Goal: Task Accomplishment & Management: Manage account settings

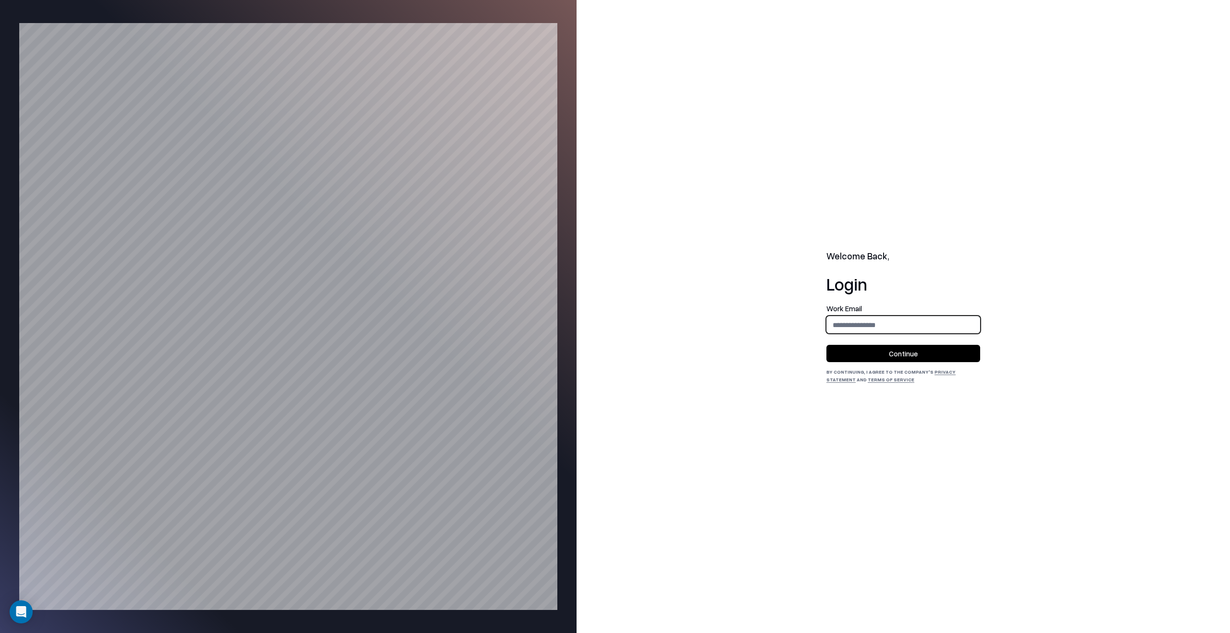
click at [958, 329] on input "email" at bounding box center [903, 325] width 153 height 18
type input "**********"
click at [953, 341] on form "**********" at bounding box center [903, 333] width 154 height 57
click at [951, 353] on button "Continue" at bounding box center [903, 353] width 154 height 17
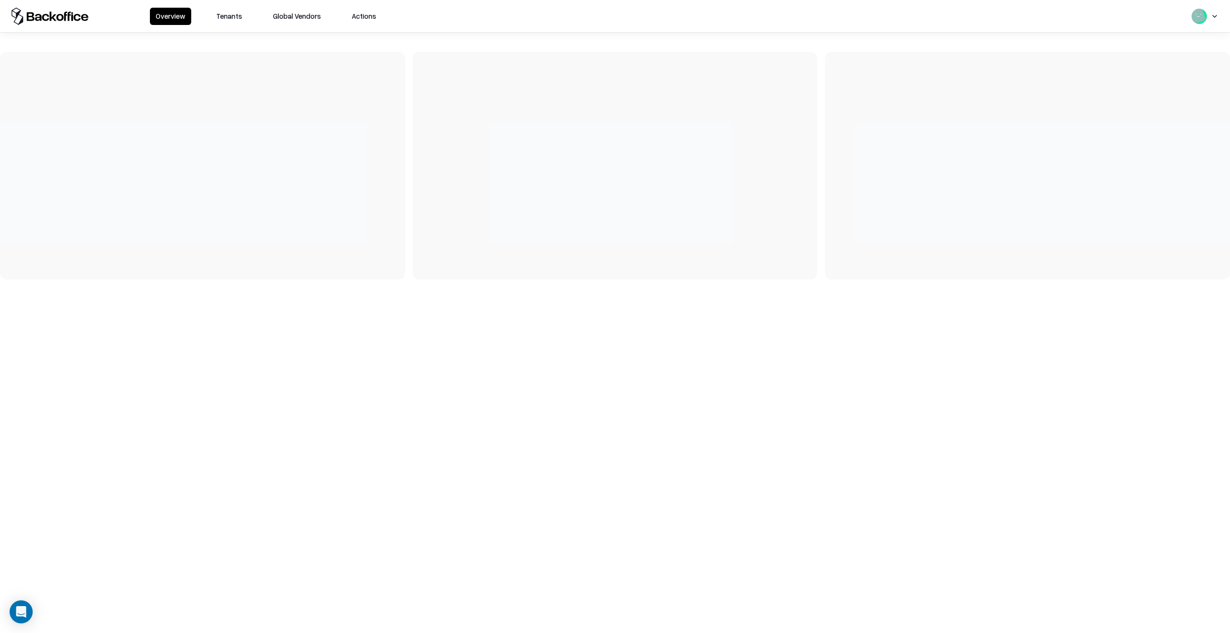
click at [244, 21] on button "Tenants" at bounding box center [228, 16] width 37 height 17
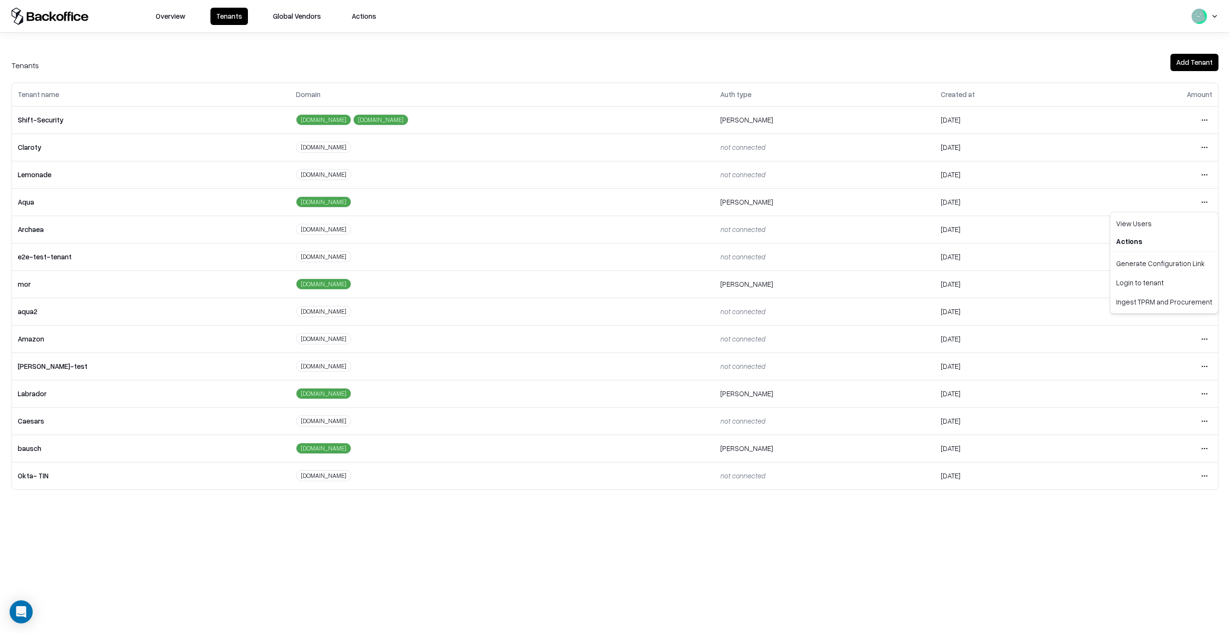
click at [1202, 201] on html "Overview Tenants Global Vendors Actions Tenants Add Tenant Tenant name Domain A…" at bounding box center [615, 316] width 1230 height 633
click at [1202, 453] on html "Overview Tenants Global Vendors Actions Tenants Add Tenant Tenant name Domain A…" at bounding box center [615, 316] width 1230 height 633
click at [1203, 453] on html "Overview Tenants Global Vendors Actions Tenants Add Tenant Tenant name Domain A…" at bounding box center [615, 316] width 1230 height 633
click at [1167, 527] on div "Login to tenant" at bounding box center [1164, 528] width 104 height 19
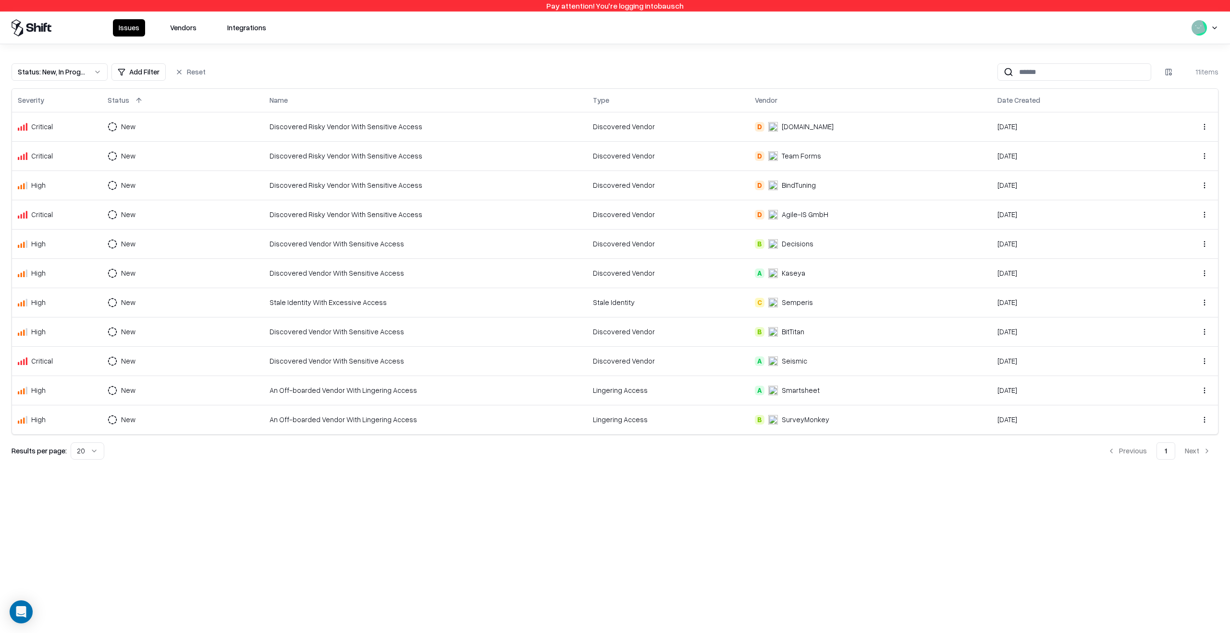
click at [234, 159] on td "New" at bounding box center [183, 155] width 162 height 29
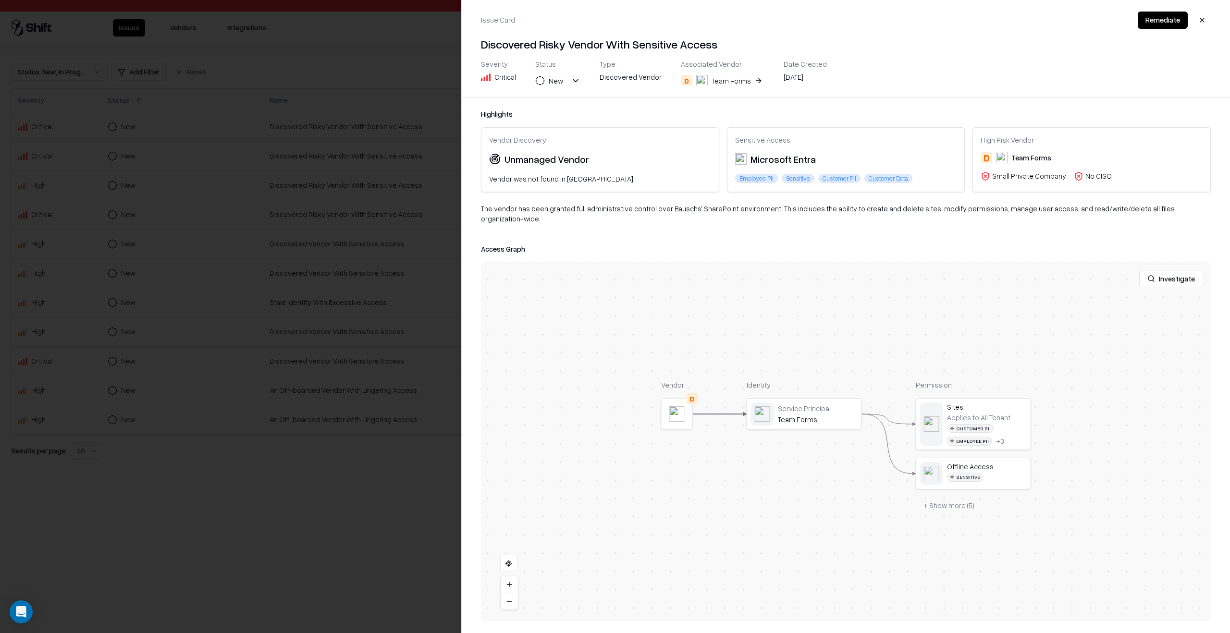
click at [0, 0] on div at bounding box center [0, 0] width 0 height 0
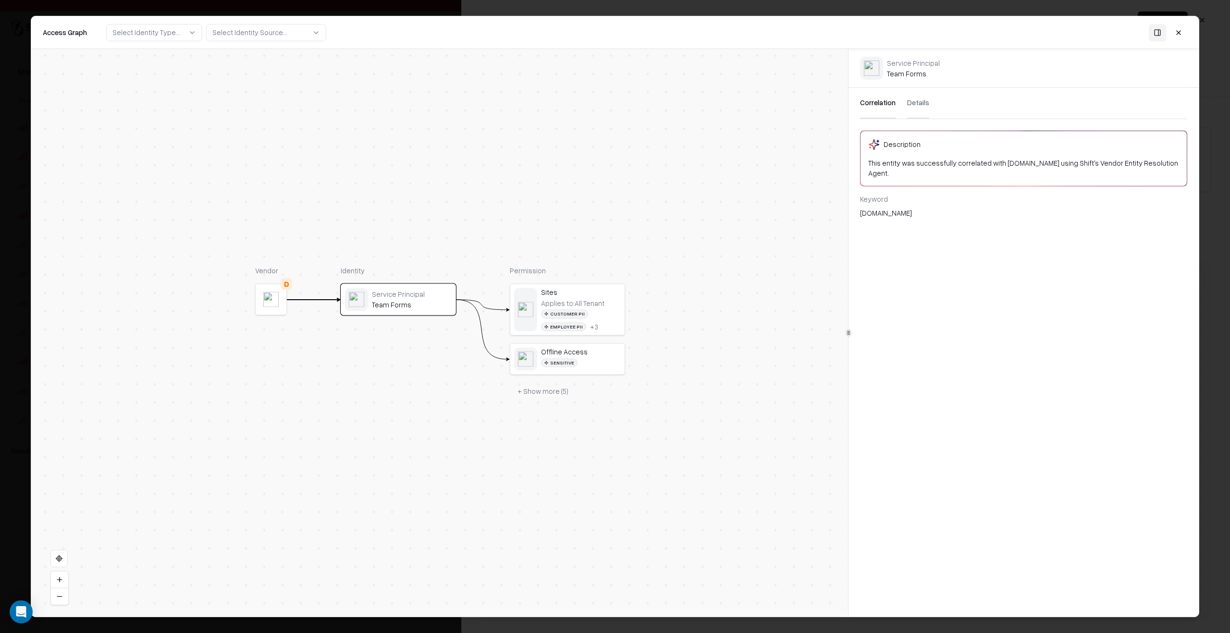
click at [585, 348] on div "Offline Access" at bounding box center [581, 352] width 80 height 9
click at [590, 312] on div "Customer PII Employee PII + 3" at bounding box center [581, 321] width 80 height 22
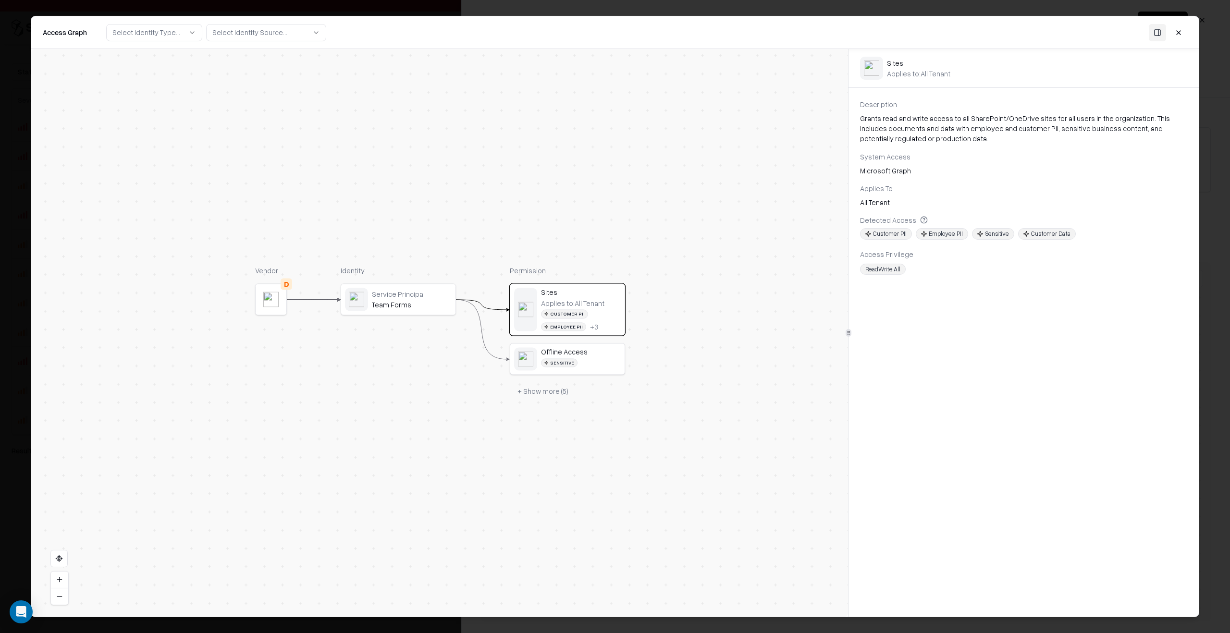
click at [443, 310] on div "Service Principal Team Forms" at bounding box center [398, 299] width 107 height 23
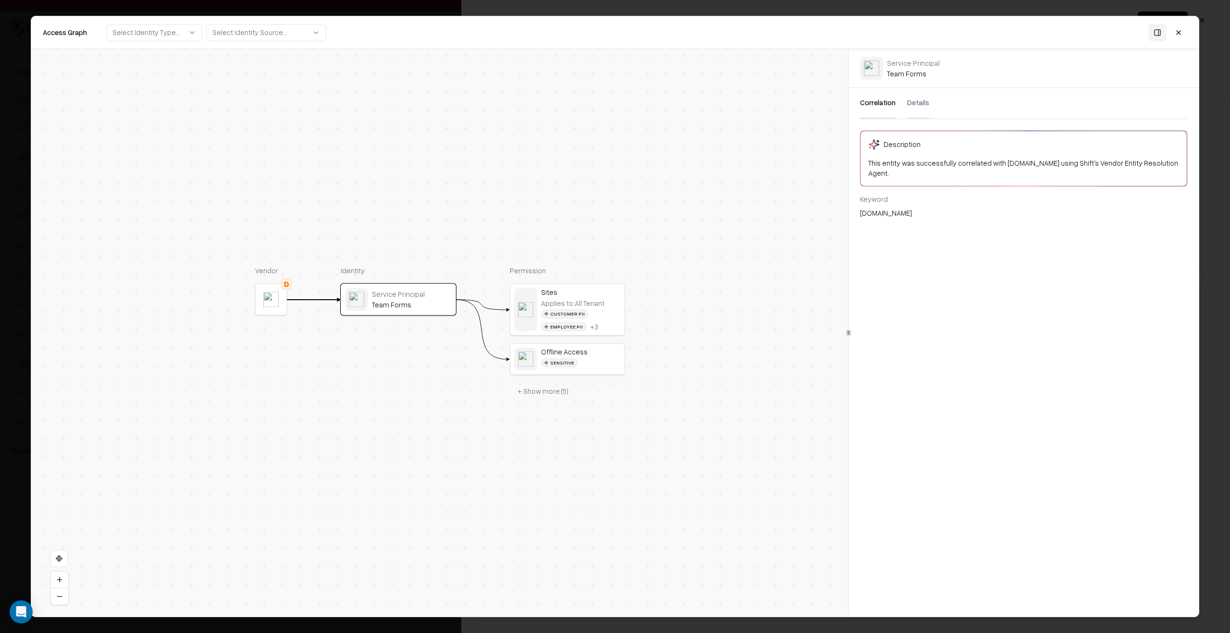
click at [537, 352] on div at bounding box center [525, 359] width 23 height 23
click at [557, 316] on div "Customer PII" at bounding box center [564, 314] width 47 height 9
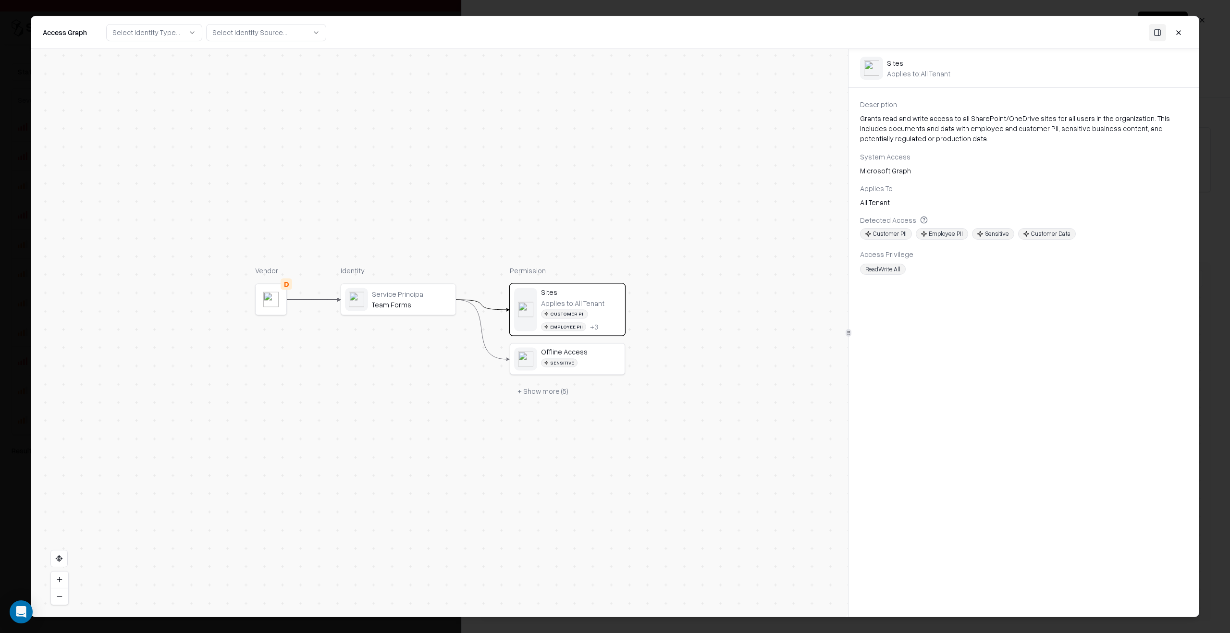
click at [1229, 201] on div at bounding box center [615, 316] width 1230 height 633
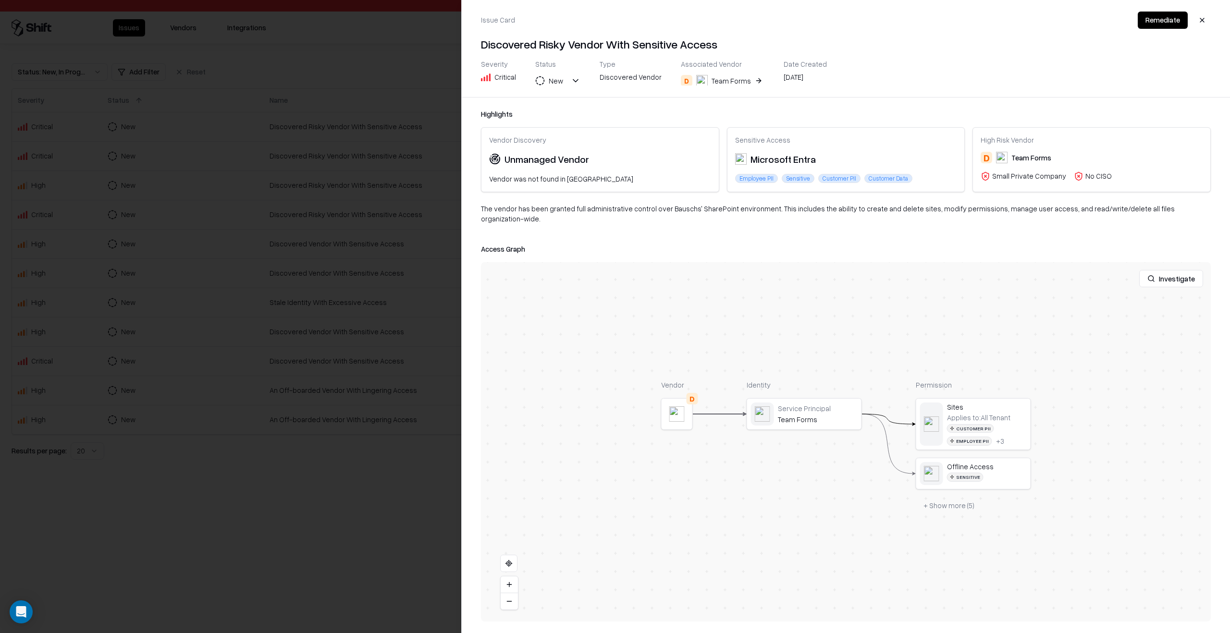
click at [353, 261] on div at bounding box center [615, 316] width 1230 height 633
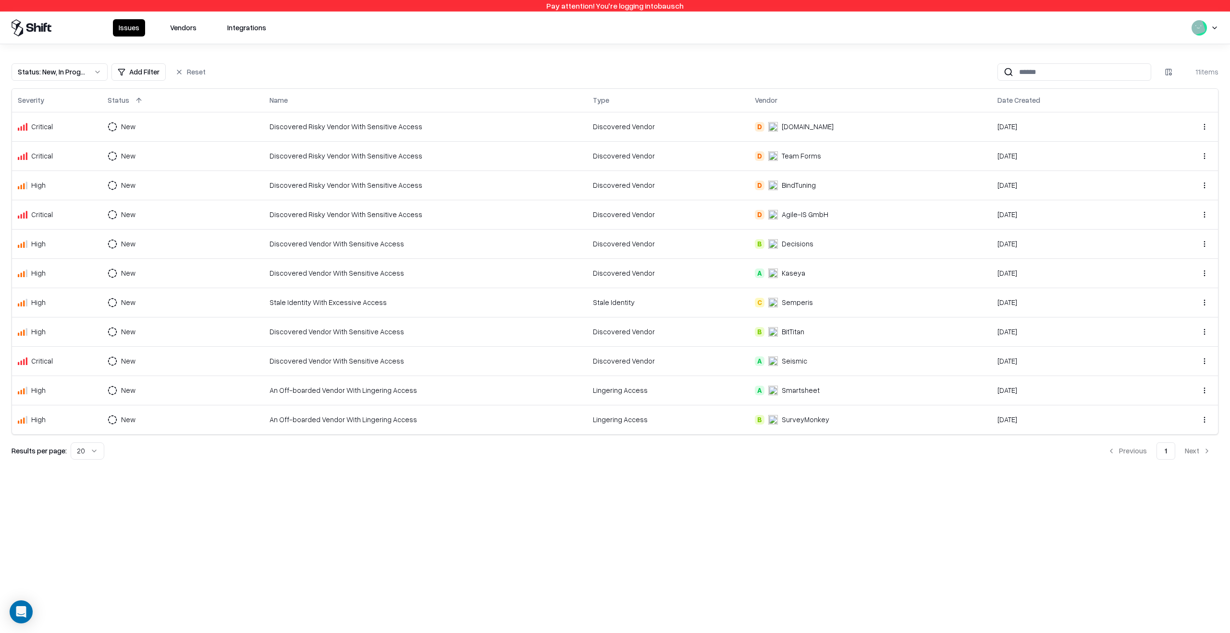
click at [443, 82] on div "Status : New, In Progress Add Filter Reset 11 items Severity Status Name Type V…" at bounding box center [615, 261] width 1207 height 396
click at [511, 283] on td "Discovered Vendor With Sensitive Access" at bounding box center [425, 272] width 323 height 29
click at [1208, 38] on div "Issues Vendors Integrations" at bounding box center [615, 28] width 1230 height 32
click at [1208, 31] on html "Pay attention! You're logging into bausch Issues Vendors Integrations Status : …" at bounding box center [615, 316] width 1230 height 633
click at [930, 331] on html "Pay attention! You're logging into bausch Issues Vendors Integrations Status : …" at bounding box center [615, 316] width 1230 height 633
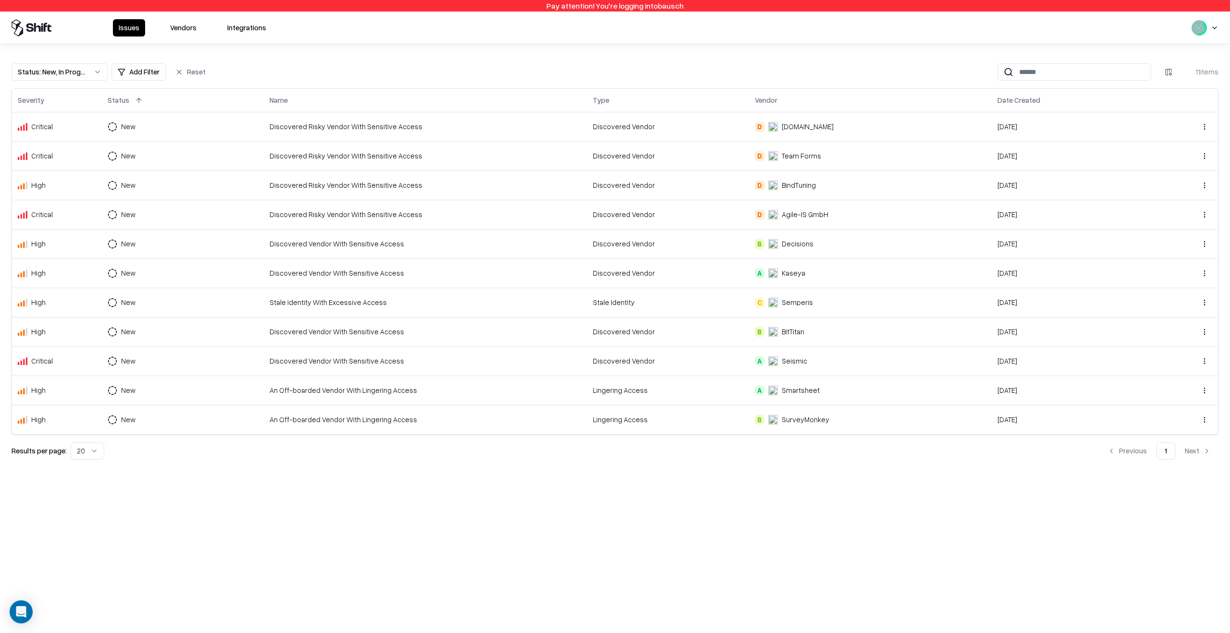
click at [896, 421] on div "B SurveyMonkey" at bounding box center [870, 420] width 231 height 10
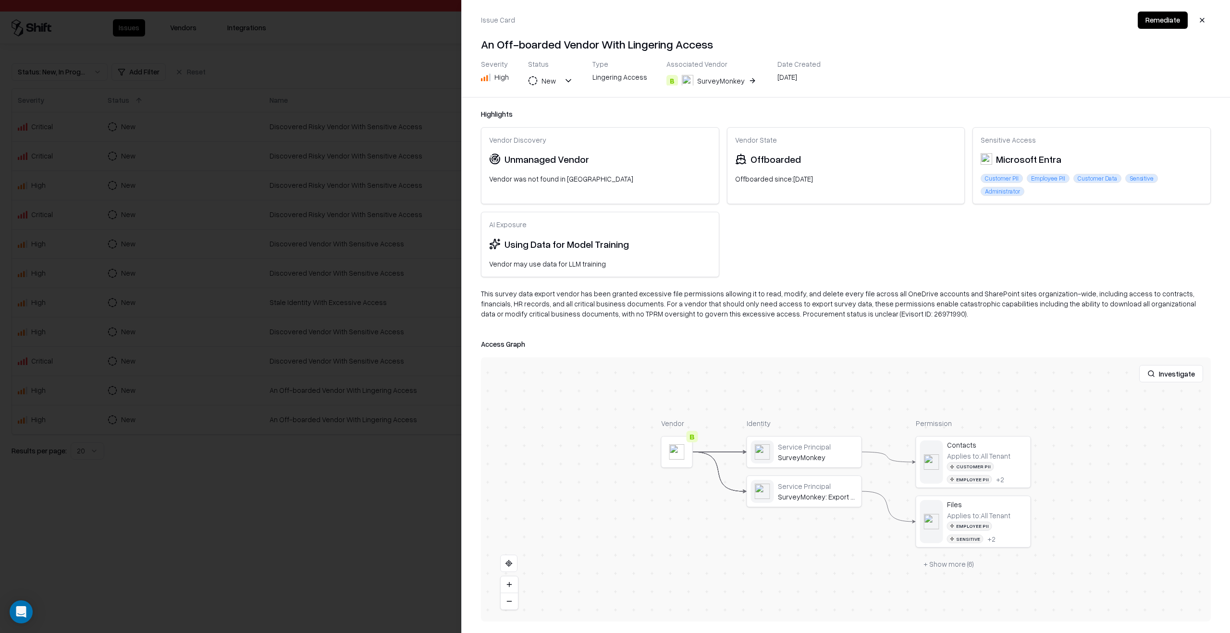
click at [0, 0] on button at bounding box center [0, 0] width 0 height 0
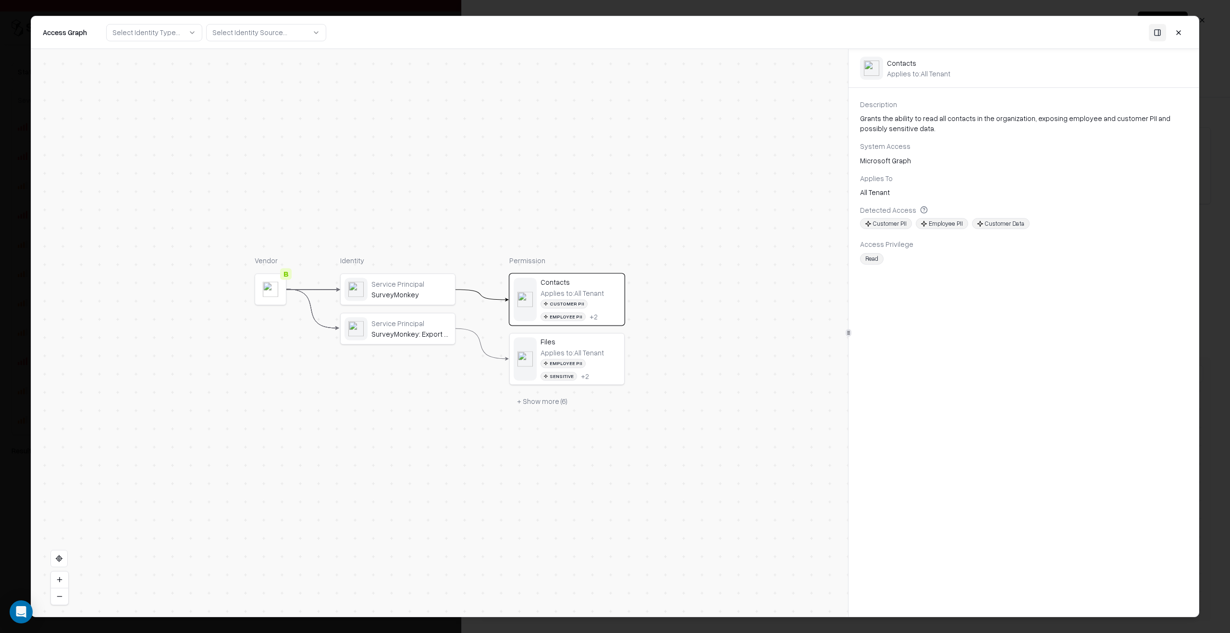
click at [569, 344] on div "Files" at bounding box center [580, 342] width 80 height 9
click at [453, 308] on div "Service Principal SurveyMonkey Service Principal SurveyMonkey: Export Data" at bounding box center [397, 309] width 115 height 71
click at [454, 336] on div "Service Principal SurveyMonkey: Export Data" at bounding box center [398, 329] width 114 height 31
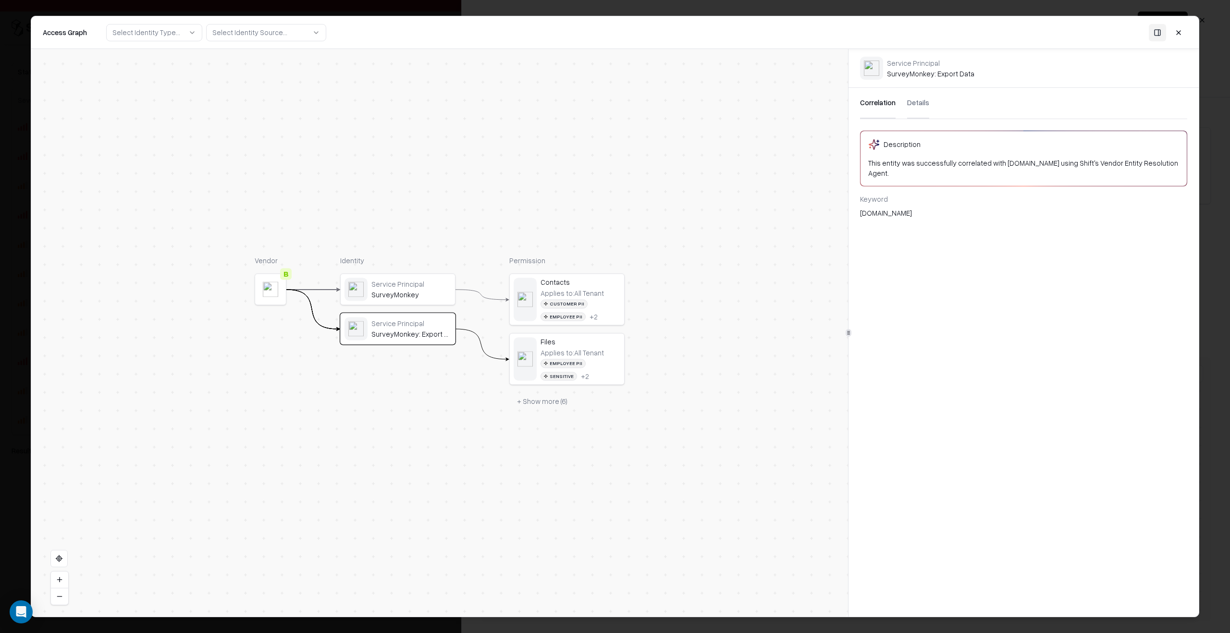
click at [436, 283] on div "Service Principal" at bounding box center [411, 284] width 80 height 9
click at [418, 322] on div "Service Principal" at bounding box center [411, 323] width 80 height 9
click at [914, 106] on button "Details" at bounding box center [918, 103] width 22 height 31
click at [873, 105] on button "Correlation" at bounding box center [878, 103] width 36 height 31
click at [397, 299] on div "Service Principal SurveyMonkey" at bounding box center [397, 289] width 107 height 23
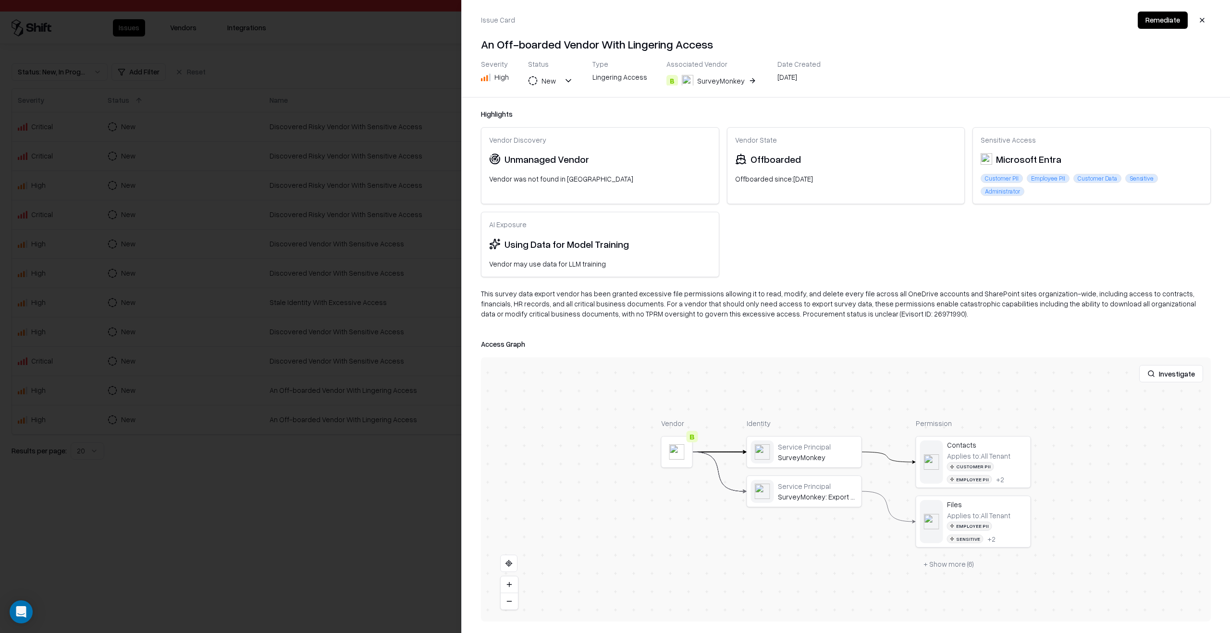
click at [339, 507] on div at bounding box center [615, 316] width 1230 height 633
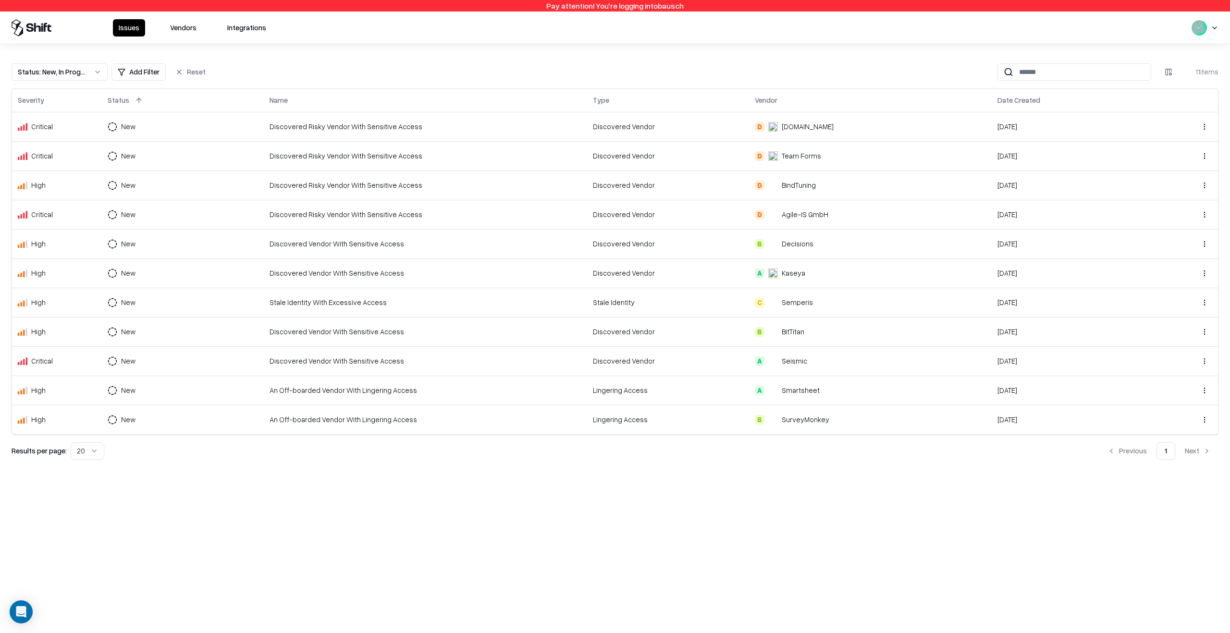
click at [1196, 27] on html "Pay attention! You're logging into bausch Issues Vendors Integrations Status : …" at bounding box center [615, 316] width 1230 height 633
click at [1175, 73] on div "Log out" at bounding box center [1192, 76] width 159 height 19
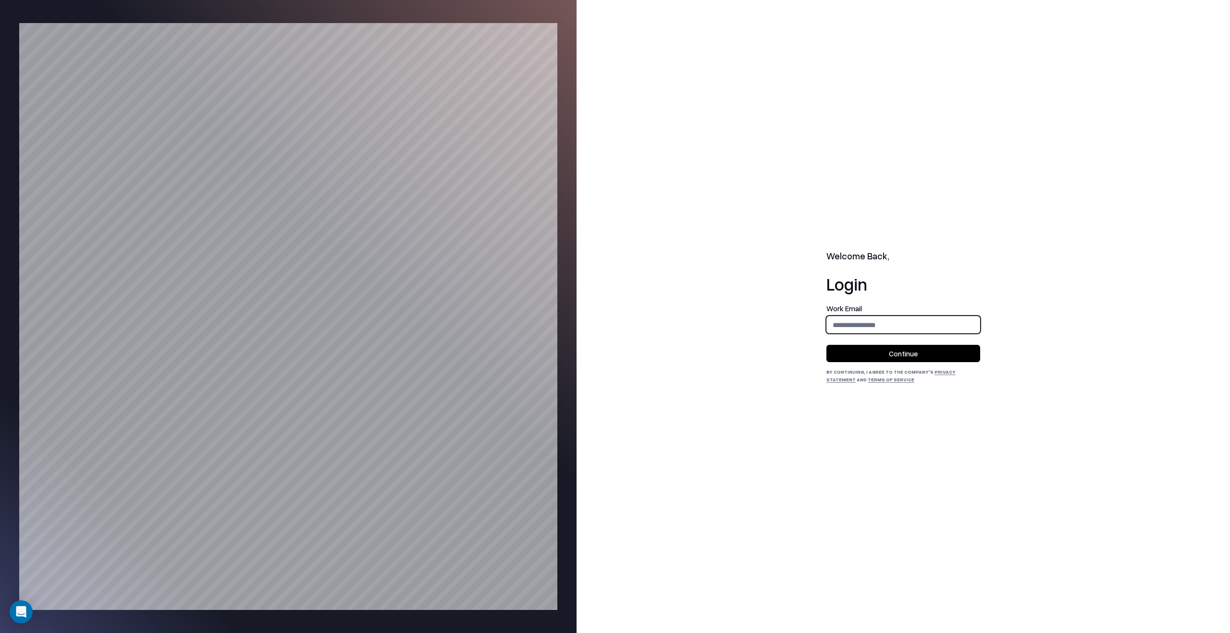
click at [877, 325] on input "email" at bounding box center [903, 325] width 153 height 18
type input "**********"
click at [892, 345] on button "Continue" at bounding box center [903, 353] width 154 height 17
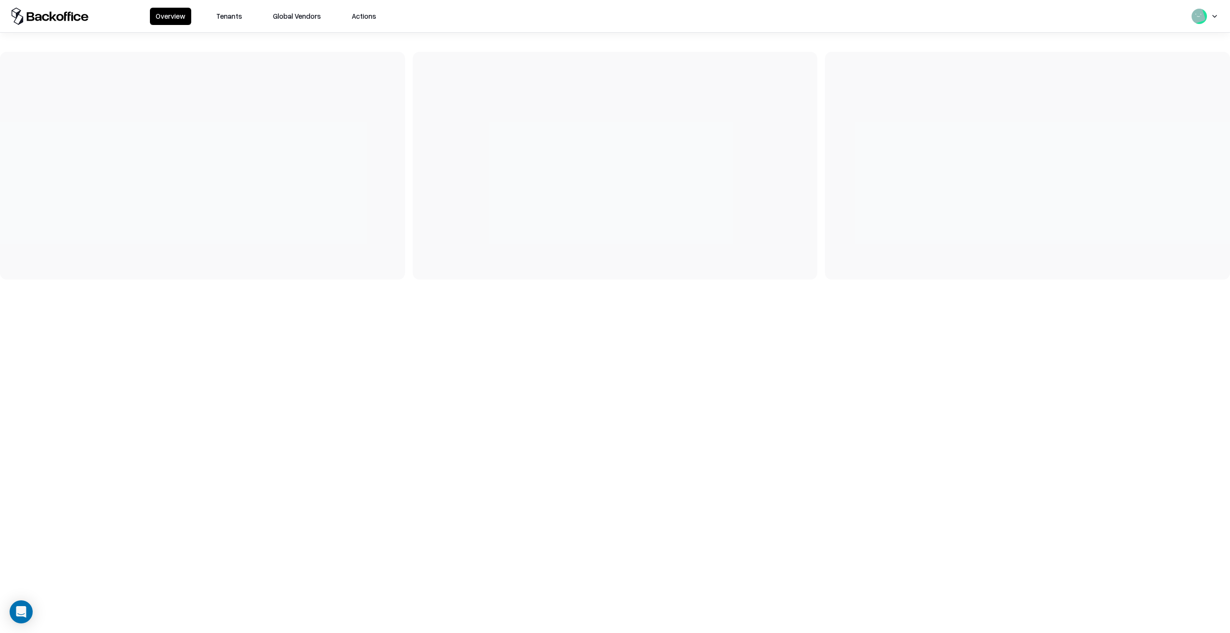
click at [239, 19] on button "Tenants" at bounding box center [228, 16] width 37 height 17
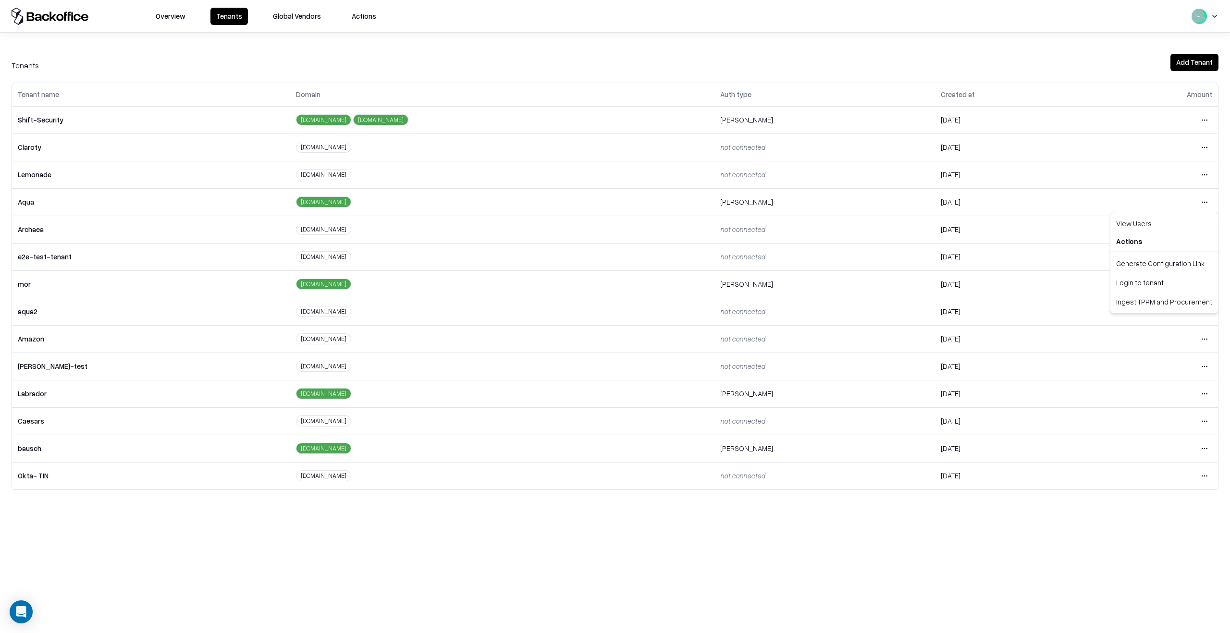
click at [1207, 202] on html "Overview Tenants Global Vendors Actions Tenants Add Tenant Tenant name Domain A…" at bounding box center [615, 316] width 1230 height 633
click at [1159, 279] on div "Login to tenant" at bounding box center [1164, 282] width 104 height 19
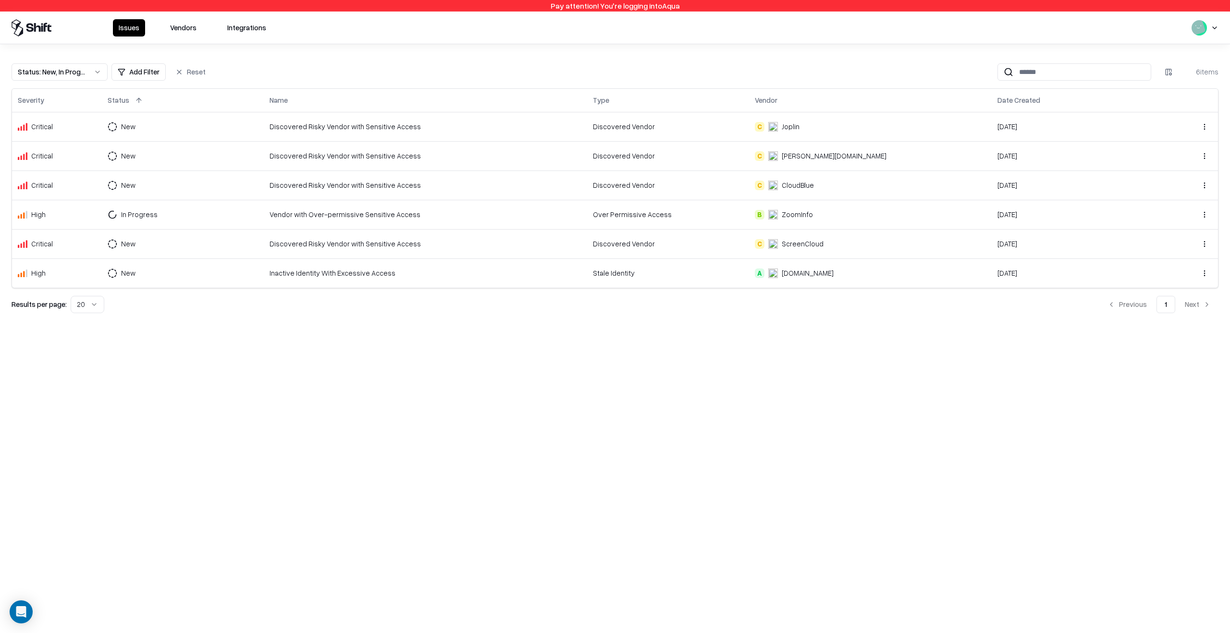
click at [434, 173] on td "Discovered Risky Vendor with Sensitive Access" at bounding box center [425, 185] width 323 height 29
click at [366, 191] on td "Discovered Risky Vendor with Sensitive Access" at bounding box center [425, 185] width 323 height 29
click at [345, 216] on div "Vendor with Over-permissive Sensitive Access" at bounding box center [425, 214] width 312 height 10
click at [342, 236] on td "Discovered Risky Vendor with Sensitive Access" at bounding box center [425, 243] width 323 height 29
click at [326, 134] on td "Discovered Risky Vendor with Sensitive Access" at bounding box center [425, 126] width 323 height 29
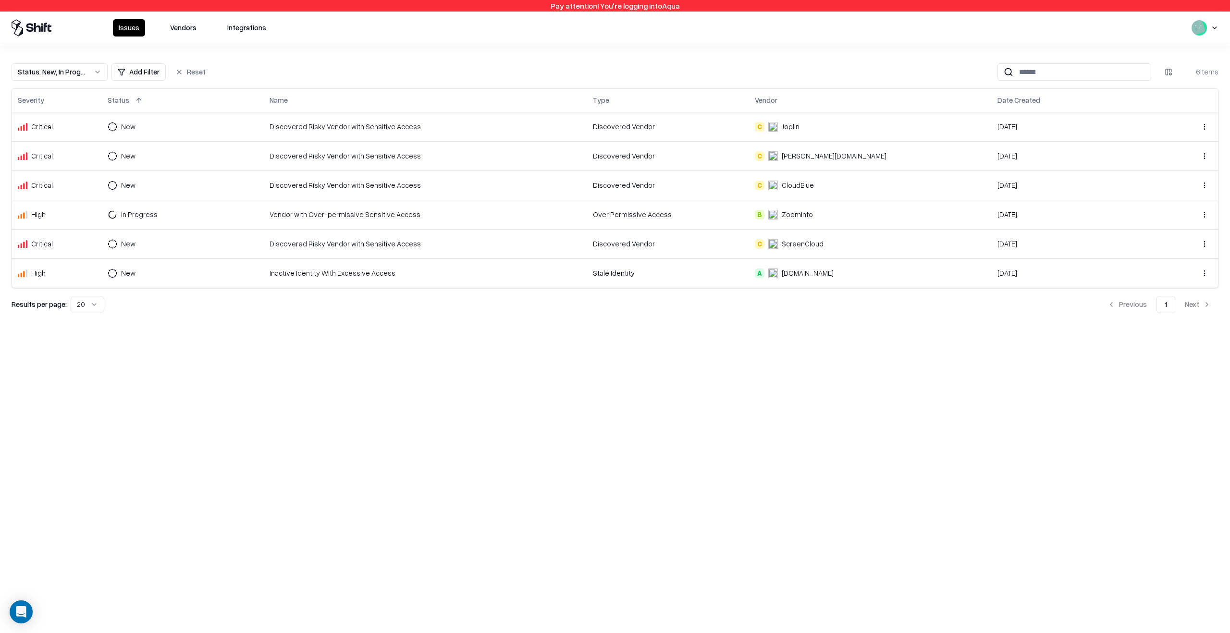
click at [183, 27] on button "Vendors" at bounding box center [183, 27] width 38 height 17
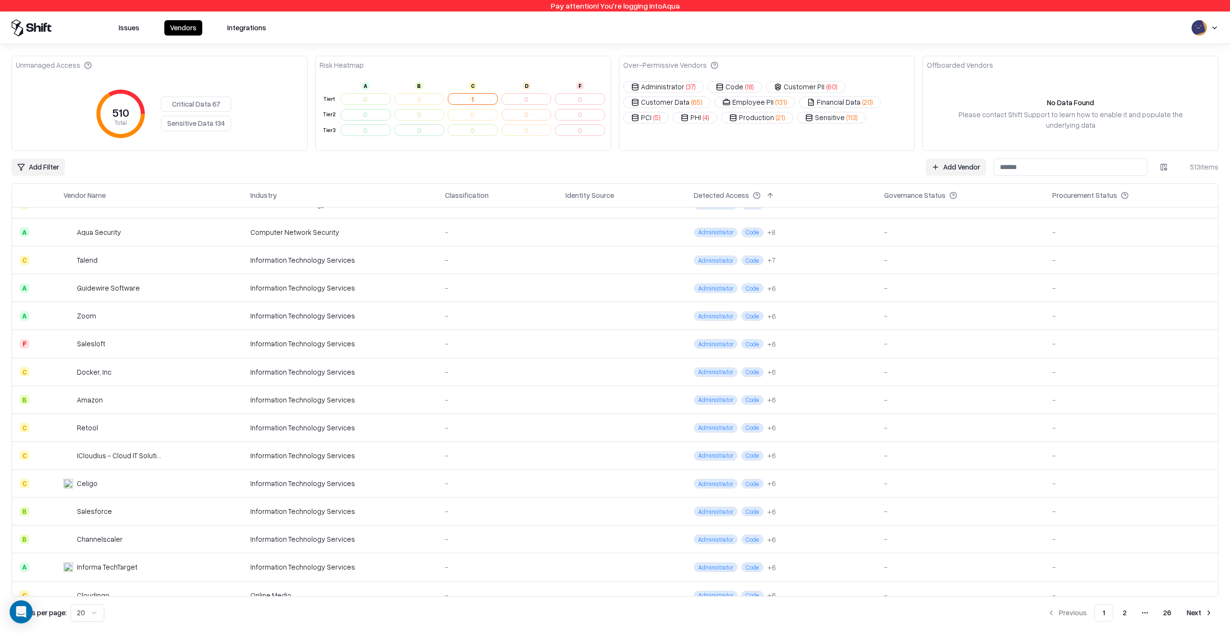
scroll to position [169, 0]
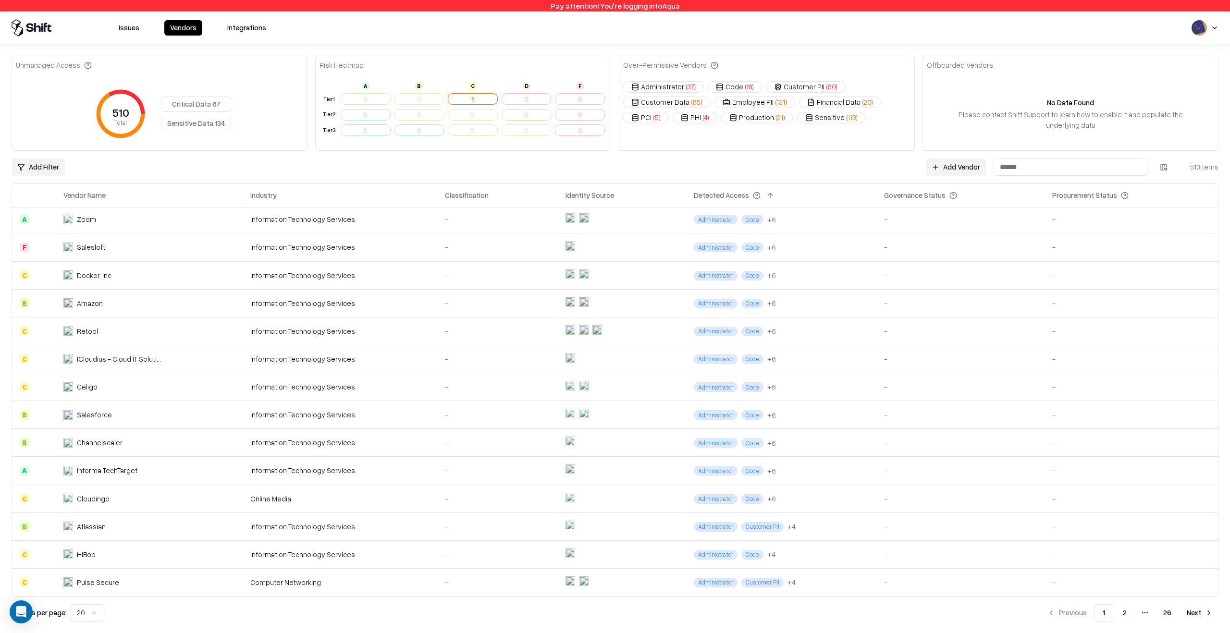
click at [585, 471] on td at bounding box center [622, 471] width 128 height 28
click at [611, 413] on td at bounding box center [622, 415] width 128 height 28
click at [527, 331] on div "-" at bounding box center [497, 331] width 105 height 10
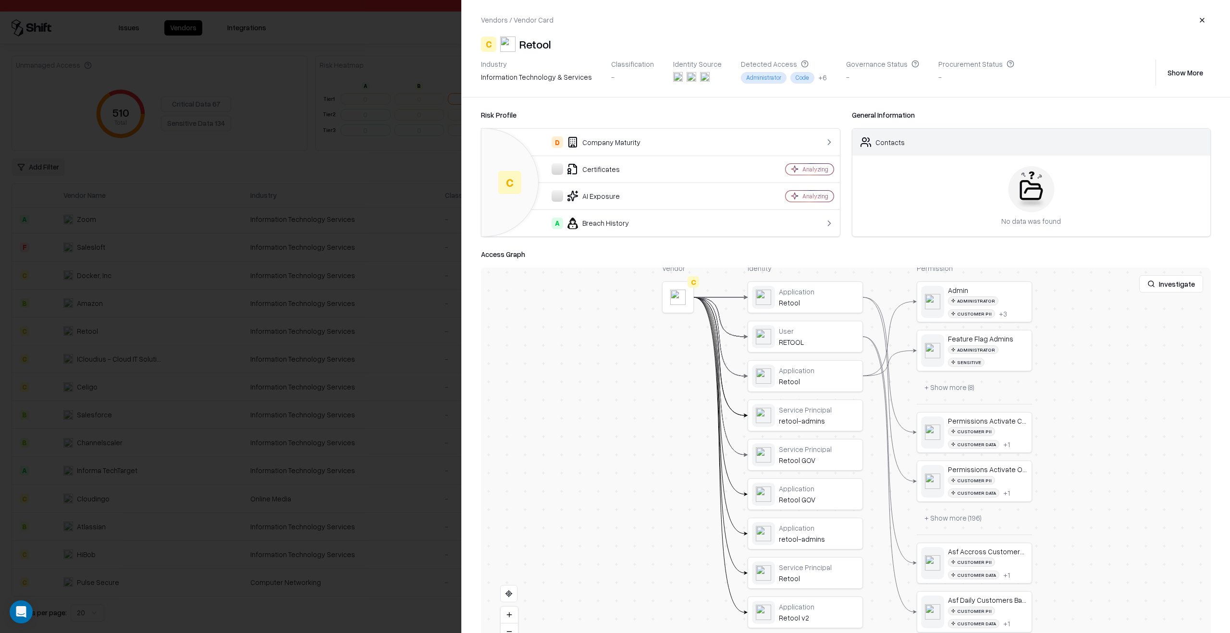
drag, startPoint x: 864, startPoint y: 496, endPoint x: 866, endPoint y: 454, distance: 41.8
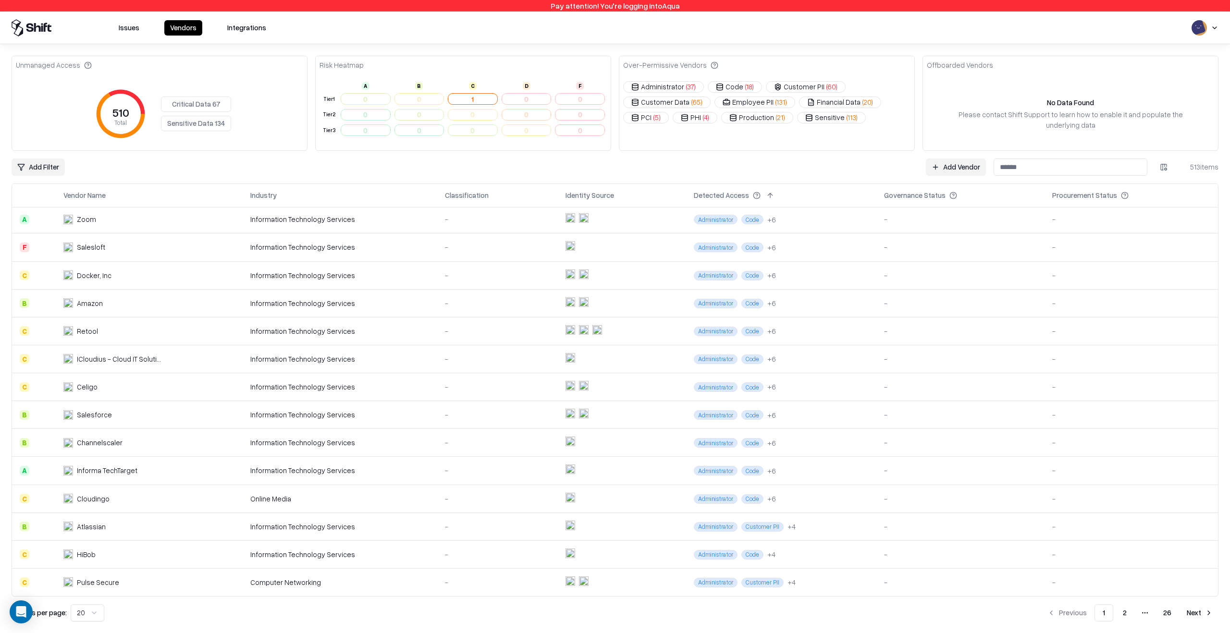
click at [495, 354] on div "-" at bounding box center [497, 359] width 105 height 10
click at [1217, 613] on button "Next" at bounding box center [1199, 612] width 37 height 17
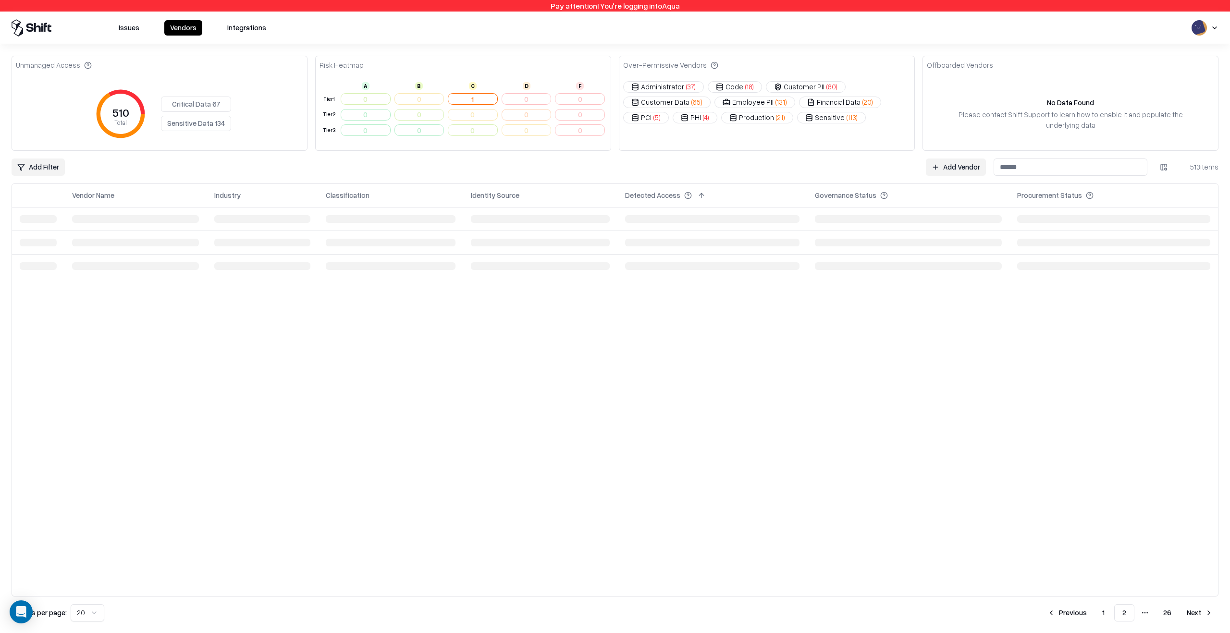
scroll to position [0, 0]
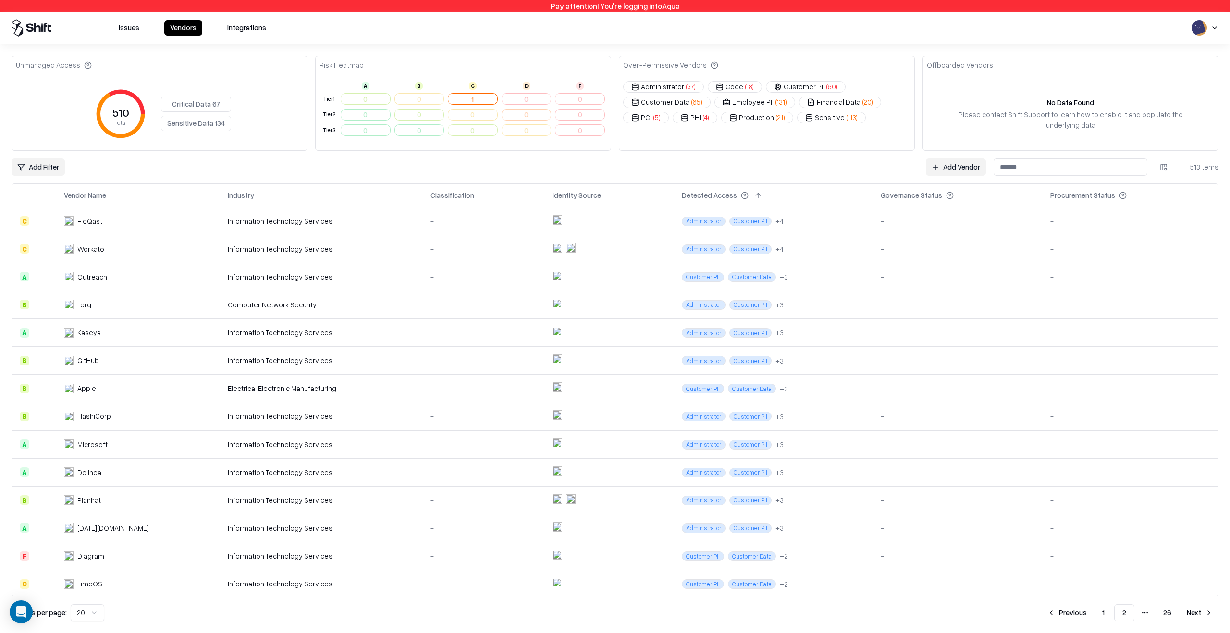
click at [465, 236] on td "-" at bounding box center [484, 249] width 122 height 28
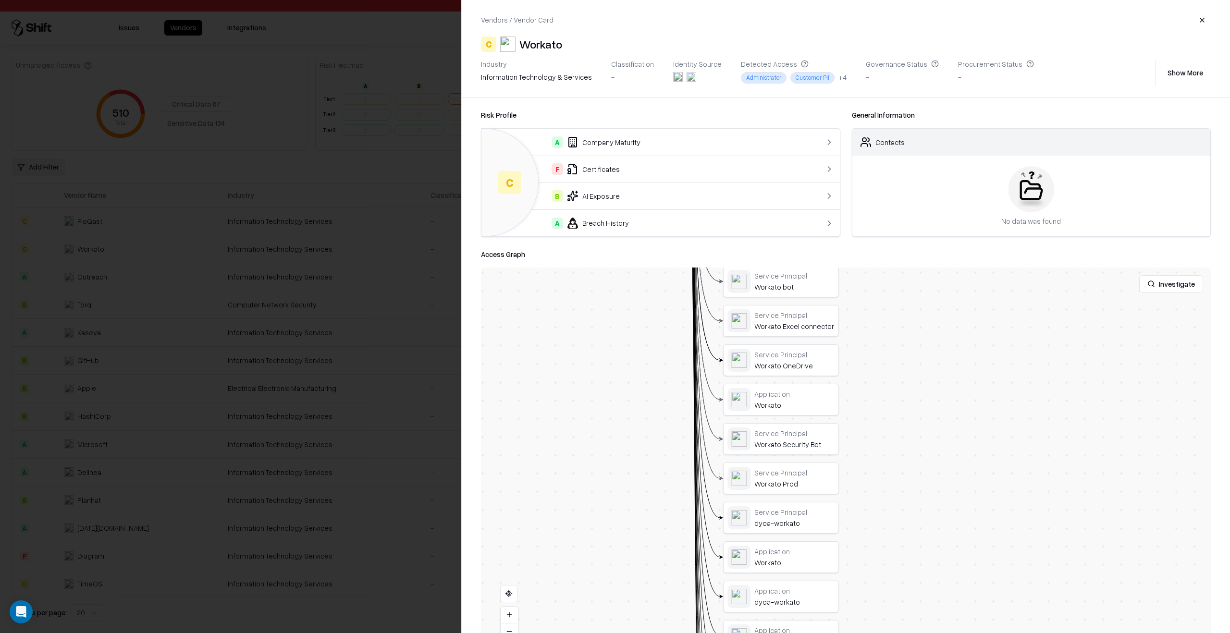
drag, startPoint x: 680, startPoint y: 458, endPoint x: 754, endPoint y: 229, distance: 241.4
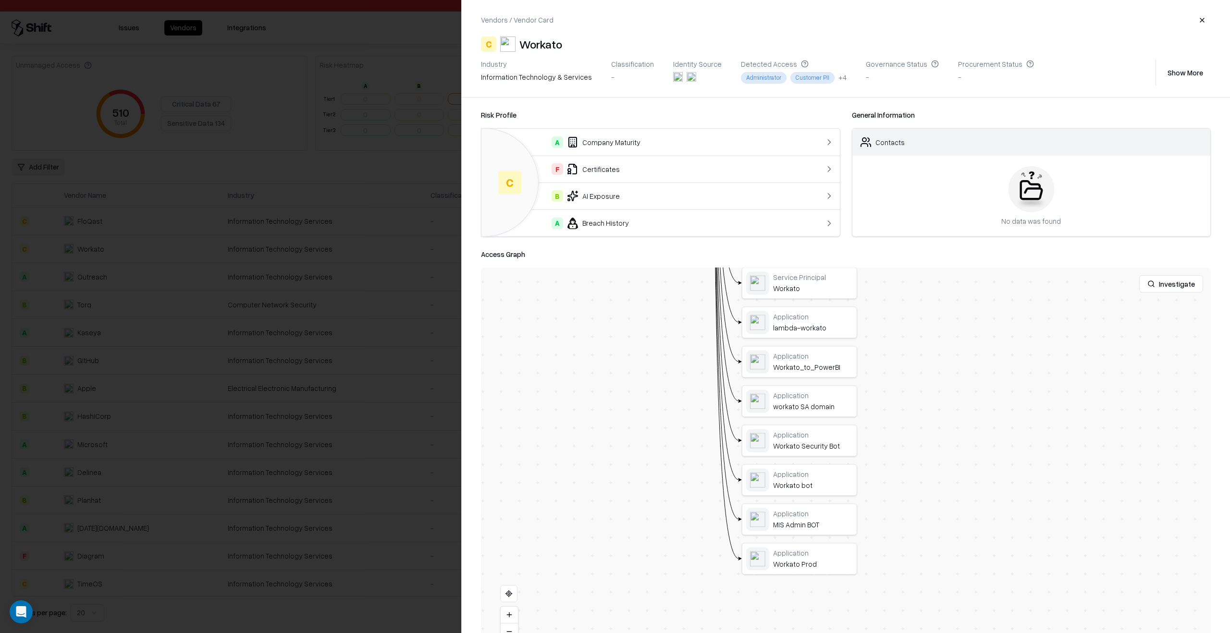
click at [0, 0] on div at bounding box center [0, 0] width 0 height 0
click at [698, 77] on div at bounding box center [697, 78] width 49 height 13
click at [692, 77] on div at bounding box center [697, 78] width 49 height 13
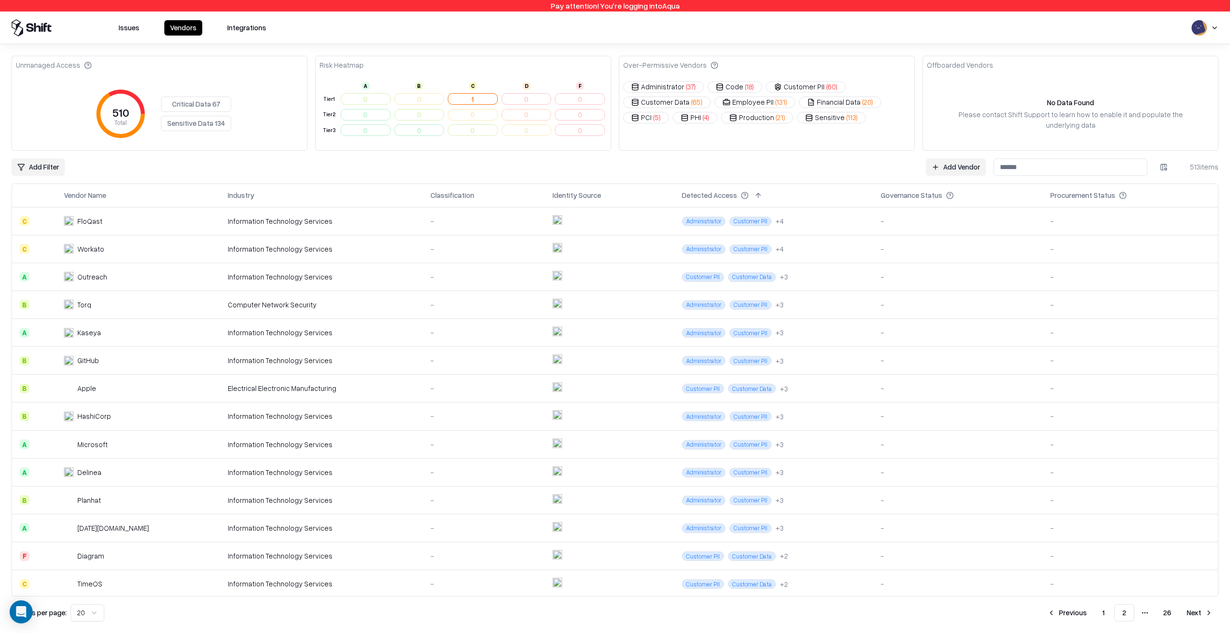
click at [450, 386] on div "-" at bounding box center [483, 388] width 106 height 10
click at [423, 351] on td "-" at bounding box center [484, 361] width 122 height 28
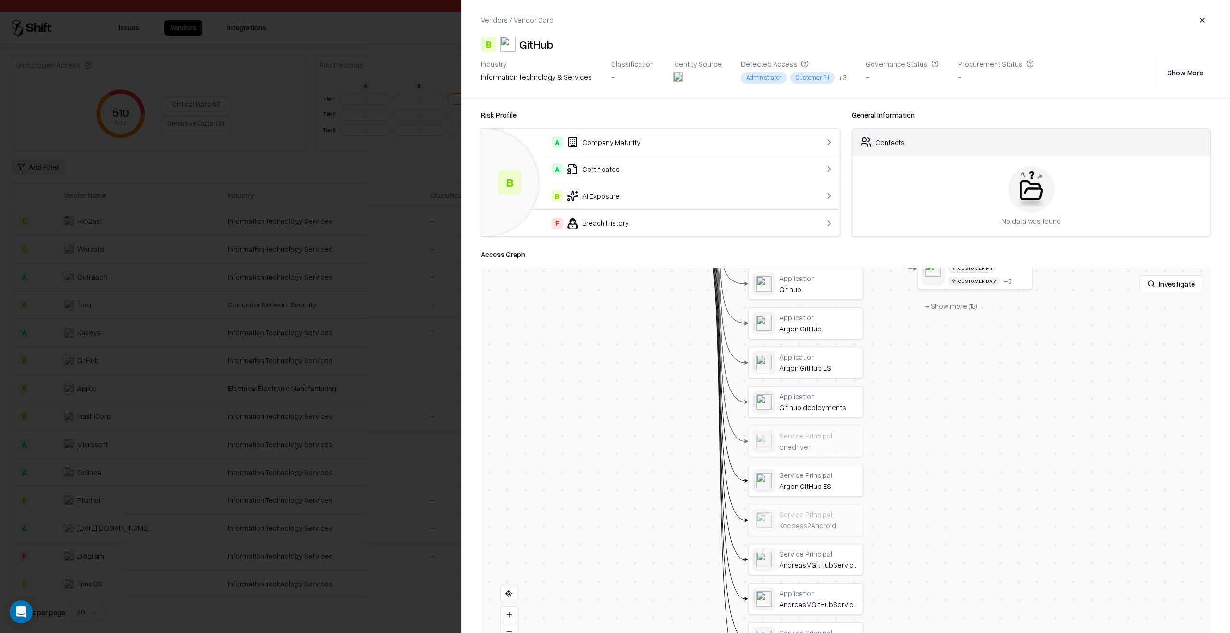
drag, startPoint x: 662, startPoint y: 512, endPoint x: 668, endPoint y: 382, distance: 129.3
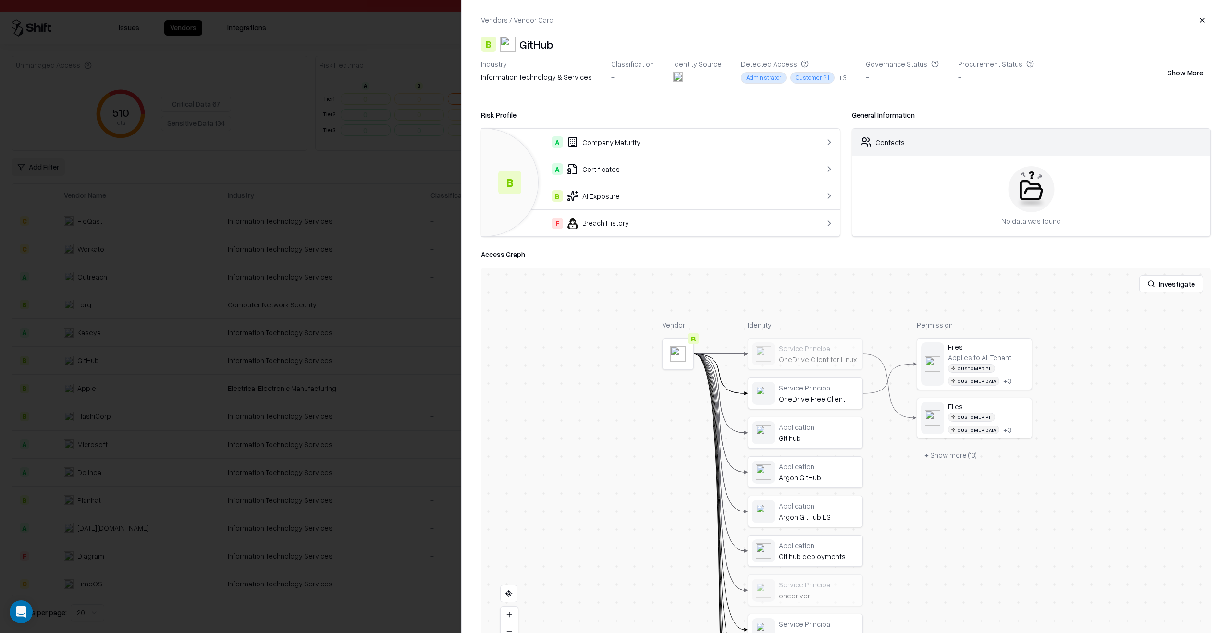
click at [0, 0] on button at bounding box center [0, 0] width 0 height 0
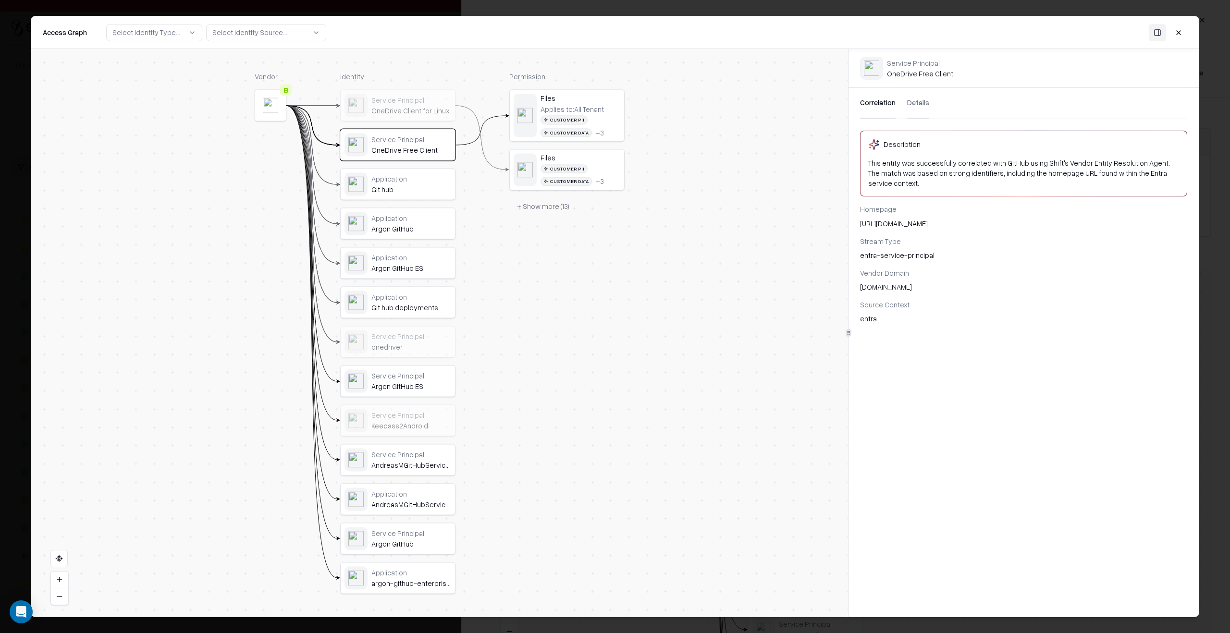
click at [428, 578] on div "Application argon-github-enterprise-lab" at bounding box center [411, 578] width 80 height 20
click at [423, 552] on div "Service Principal Argon GitHub" at bounding box center [398, 539] width 114 height 31
click at [416, 587] on div "argon-github-enterprise-lab" at bounding box center [411, 583] width 80 height 9
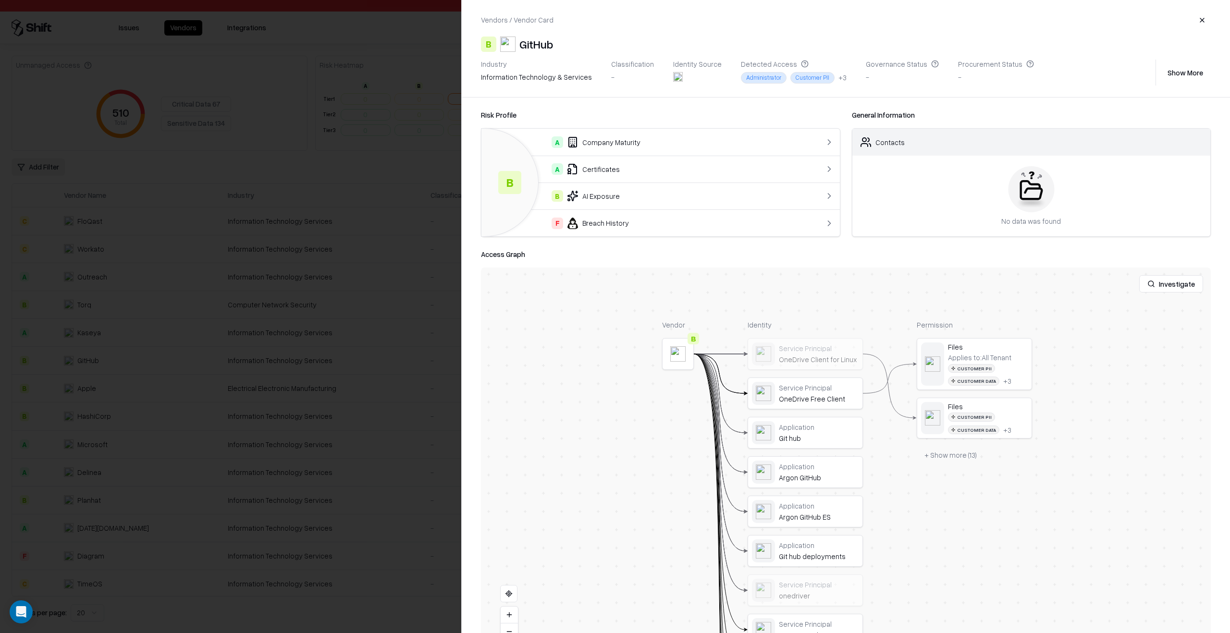
click at [243, 510] on div at bounding box center [615, 316] width 1230 height 633
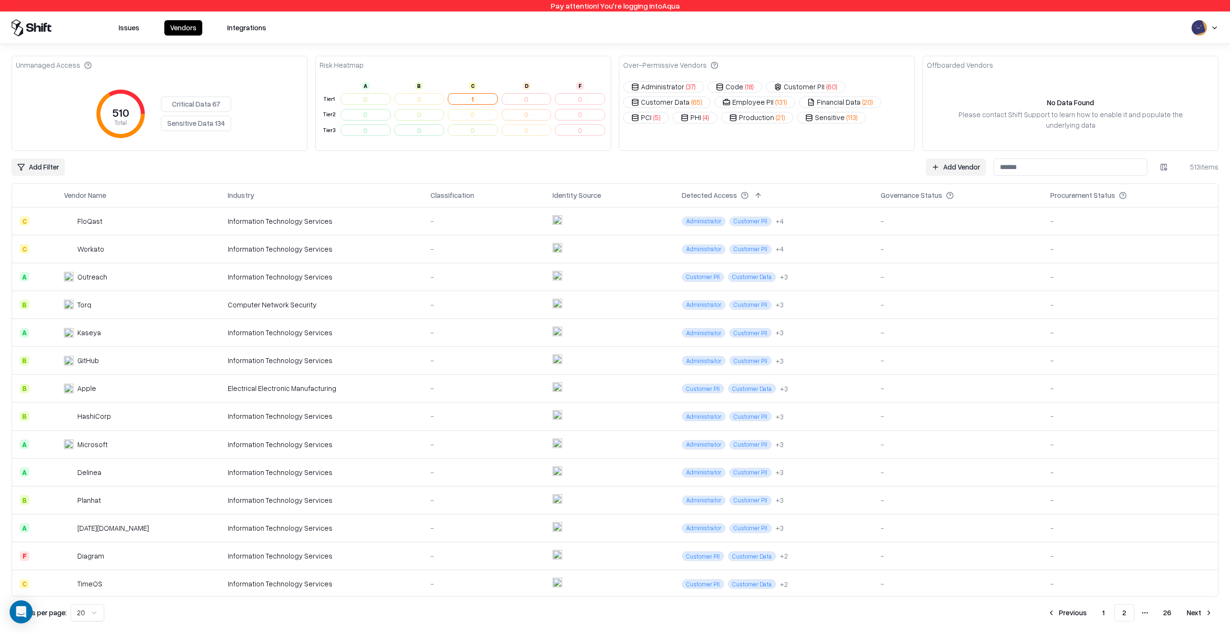
click at [362, 502] on div "Information Technology Services" at bounding box center [321, 500] width 187 height 10
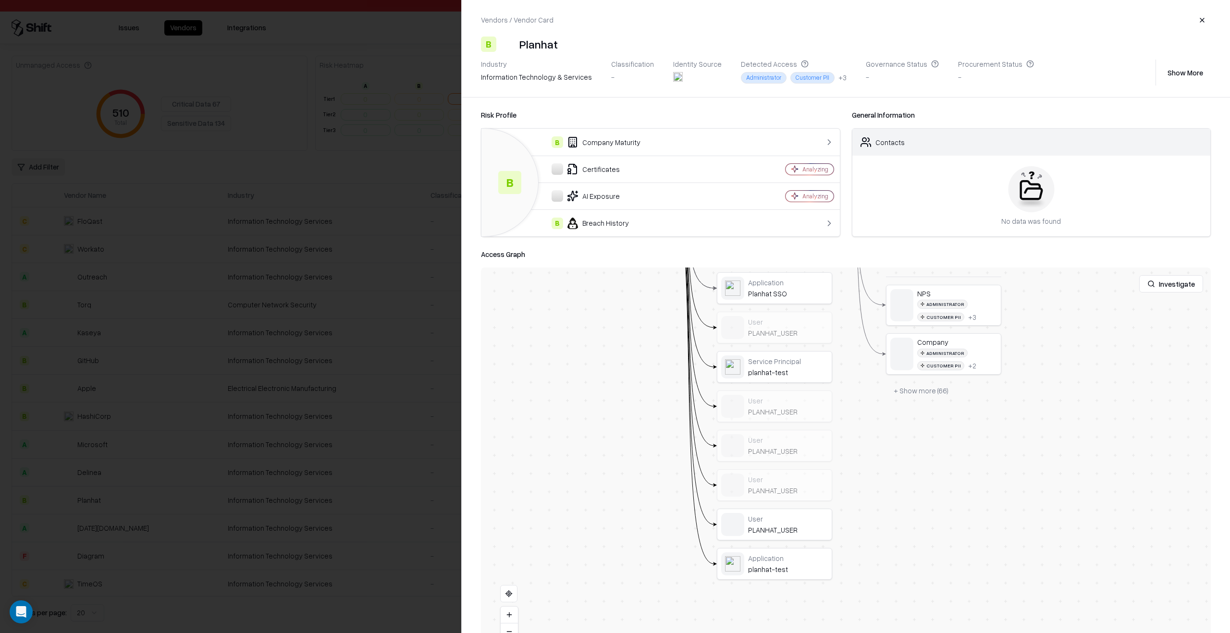
click at [0, 0] on div at bounding box center [0, 0] width 0 height 0
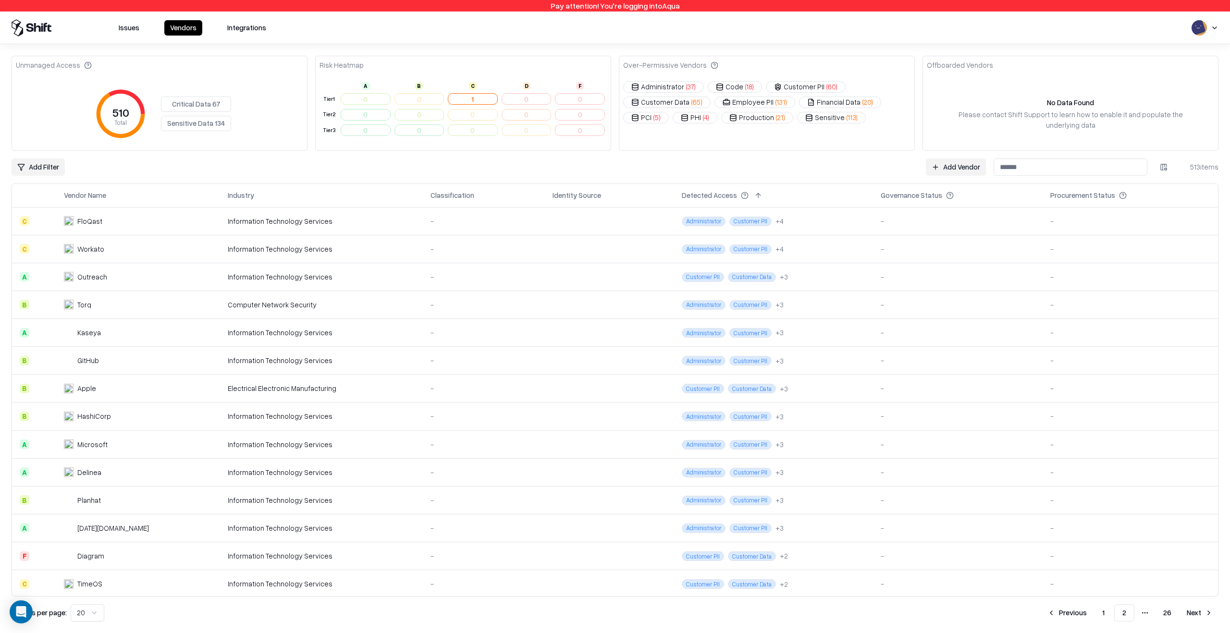
click at [423, 555] on td "-" at bounding box center [484, 556] width 122 height 28
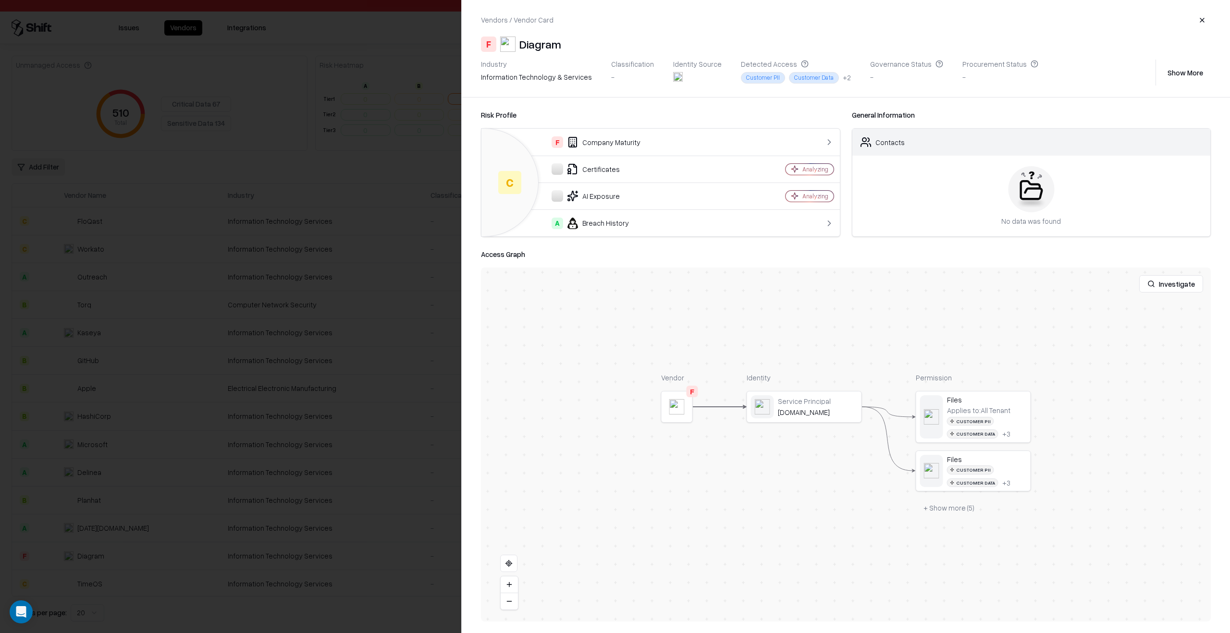
click at [376, 550] on div at bounding box center [615, 316] width 1230 height 633
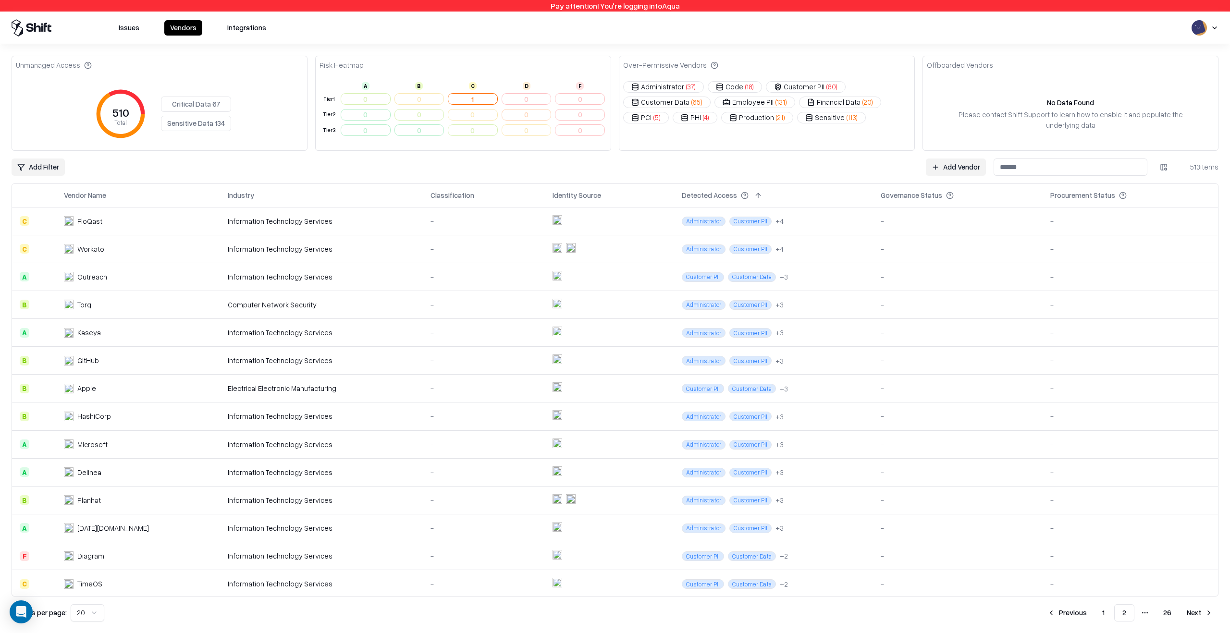
click at [373, 586] on div "Information Technology Services" at bounding box center [321, 584] width 187 height 10
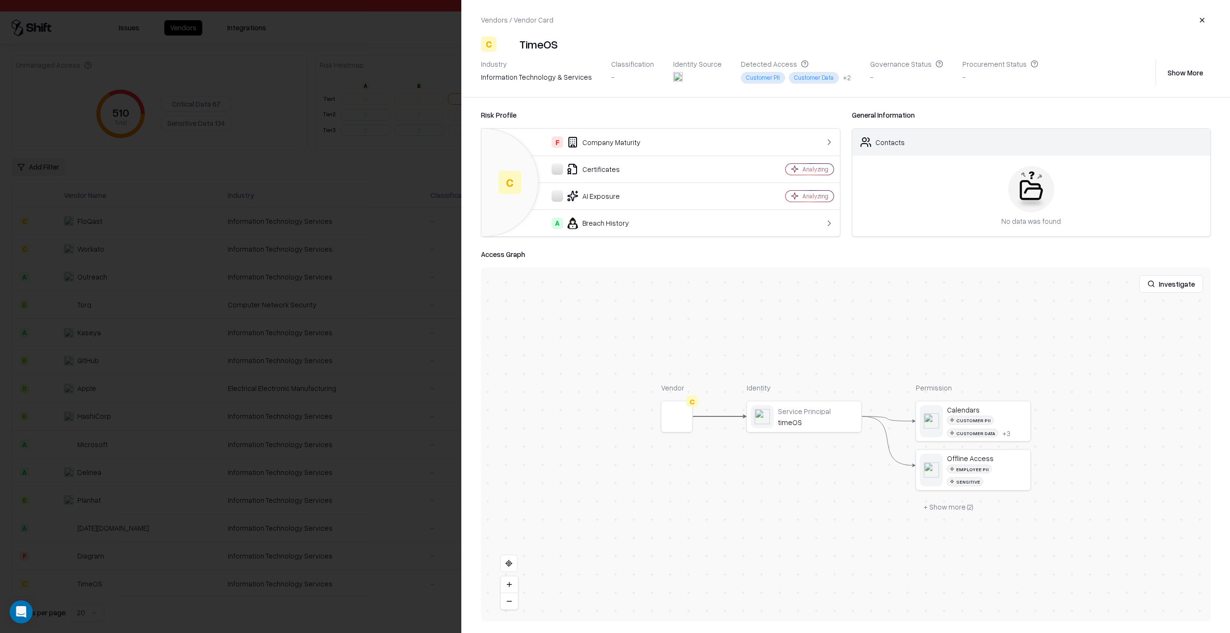
click at [679, 419] on object at bounding box center [676, 416] width 15 height 15
click at [0, 0] on div at bounding box center [0, 0] width 0 height 0
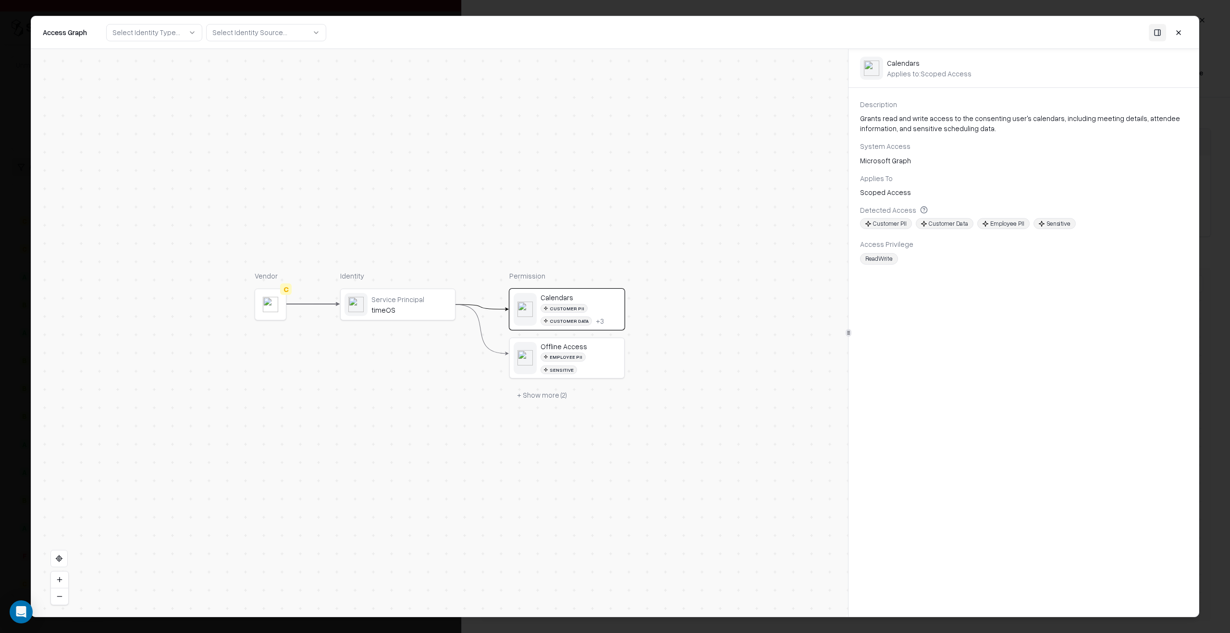
click at [581, 359] on div "Employee PII Sensitive" at bounding box center [580, 364] width 80 height 22
click at [575, 316] on div "Customer PII Customer Data + 3" at bounding box center [580, 315] width 80 height 22
click at [554, 386] on button "+ Show more ( 2 )" at bounding box center [541, 394] width 65 height 17
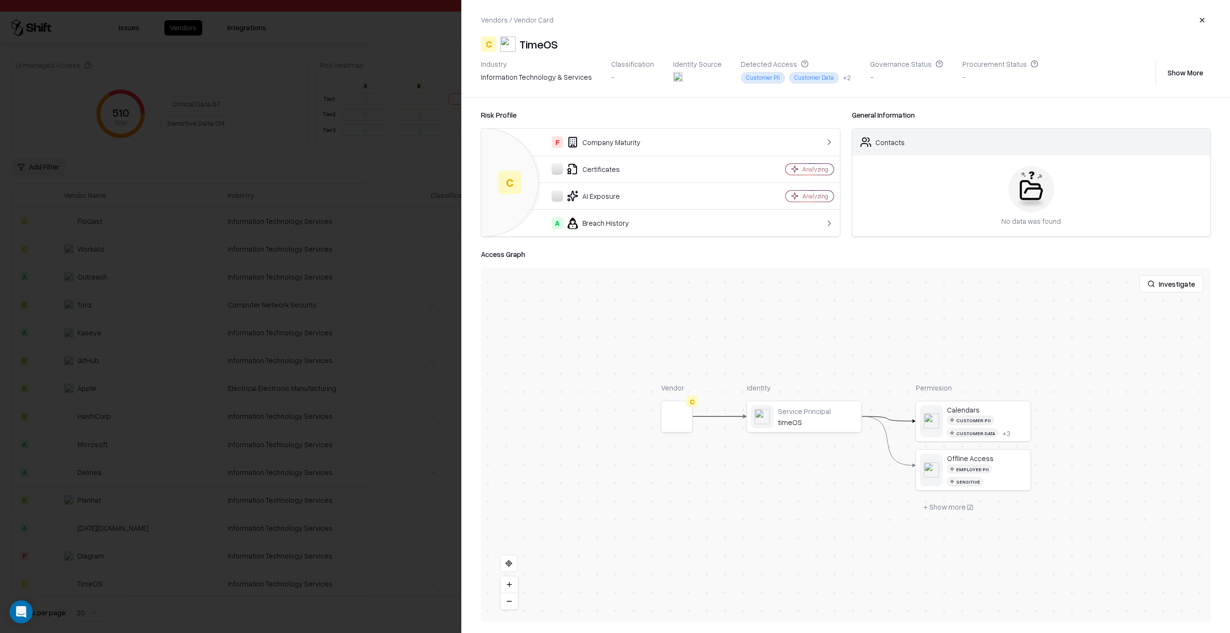
click at [440, 405] on div at bounding box center [615, 316] width 1230 height 633
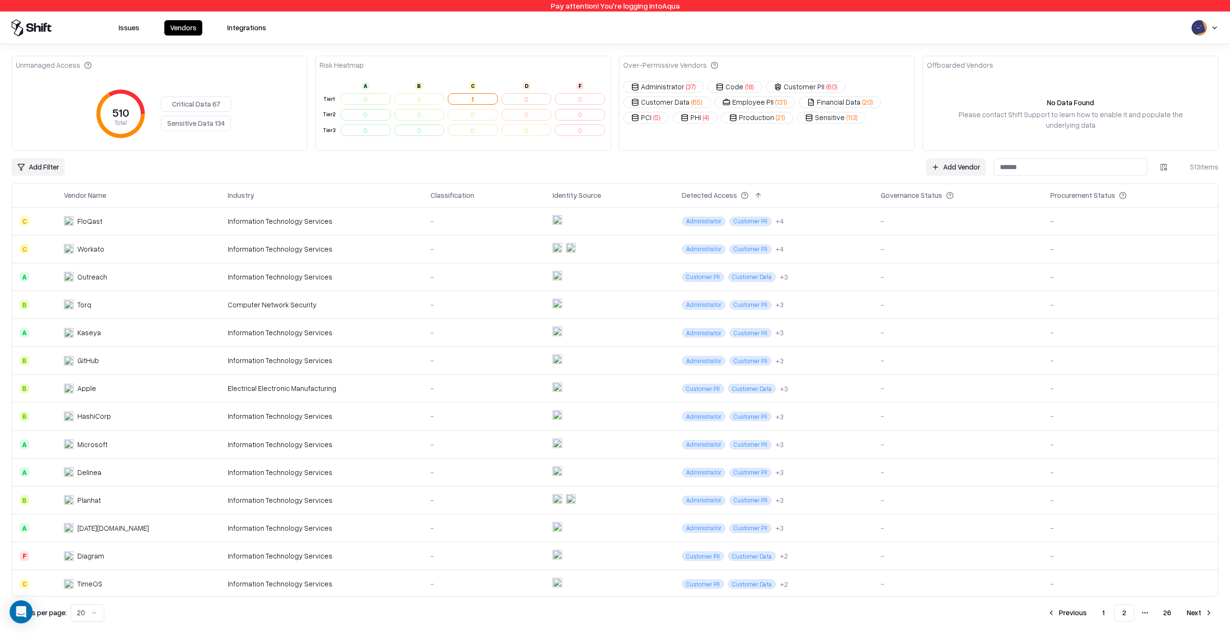
click at [424, 368] on td "-" at bounding box center [484, 361] width 122 height 28
click at [423, 475] on td "-" at bounding box center [484, 472] width 122 height 28
click at [423, 554] on td "-" at bounding box center [484, 556] width 122 height 28
click at [941, 163] on link "Add Vendor" at bounding box center [956, 167] width 60 height 17
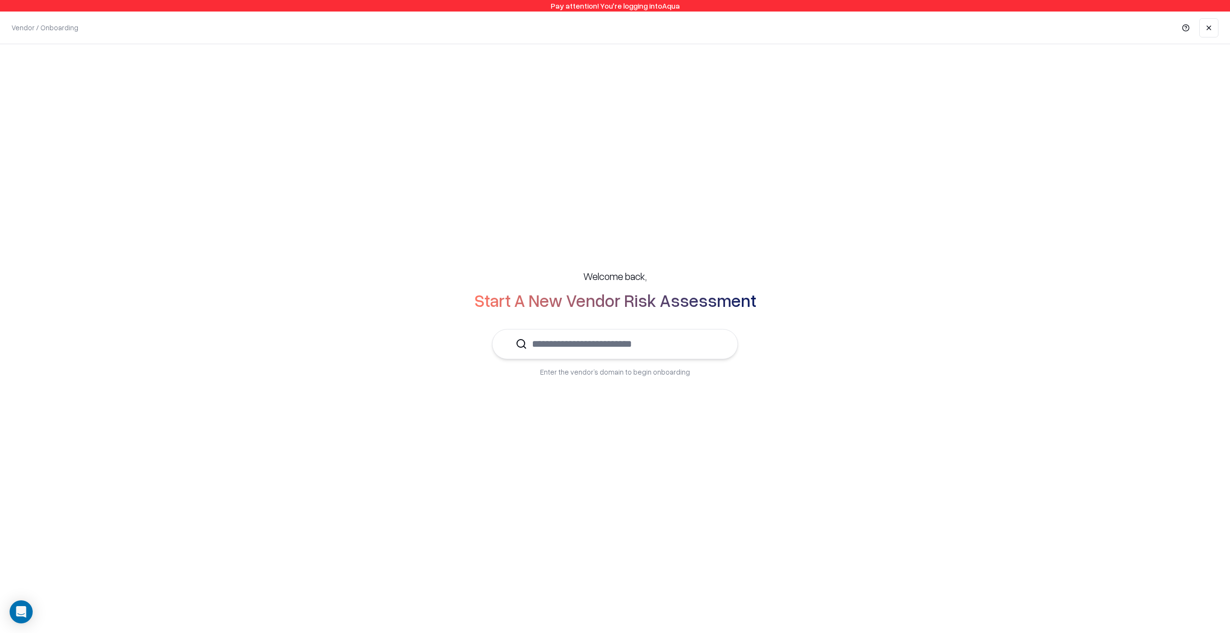
click at [657, 343] on input "text" at bounding box center [620, 344] width 187 height 29
type input "*"
click at [1212, 12] on div "Vendor / Onboarding" at bounding box center [615, 28] width 1230 height 32
click at [1212, 35] on link at bounding box center [1208, 27] width 19 height 19
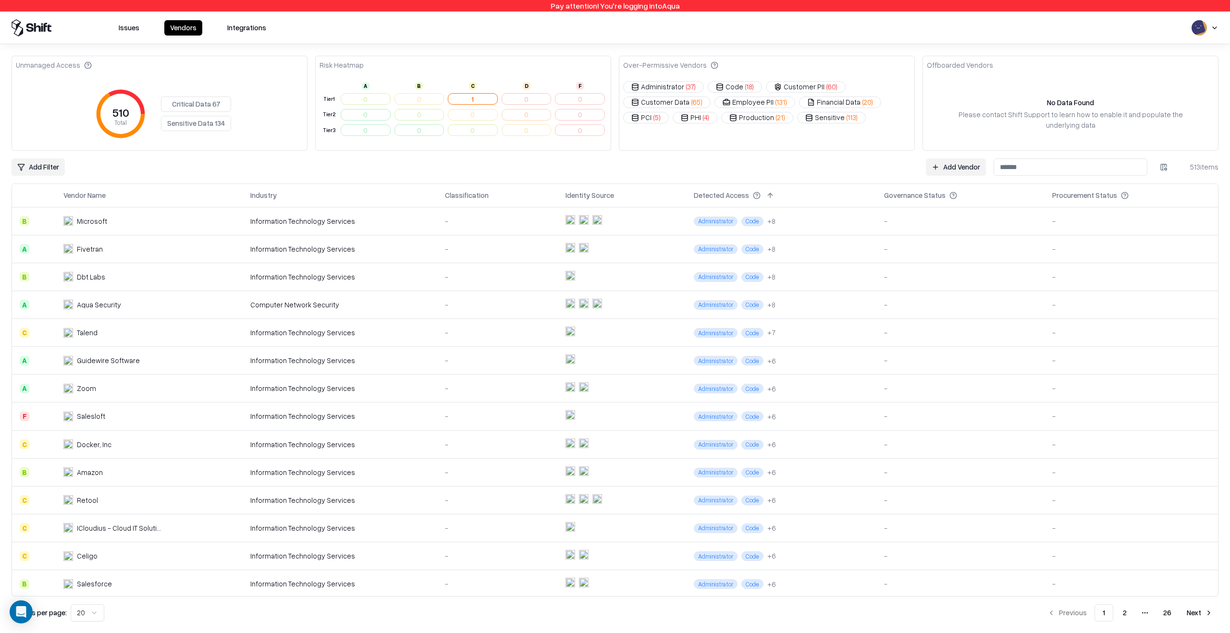
click at [961, 192] on button at bounding box center [967, 196] width 12 height 12
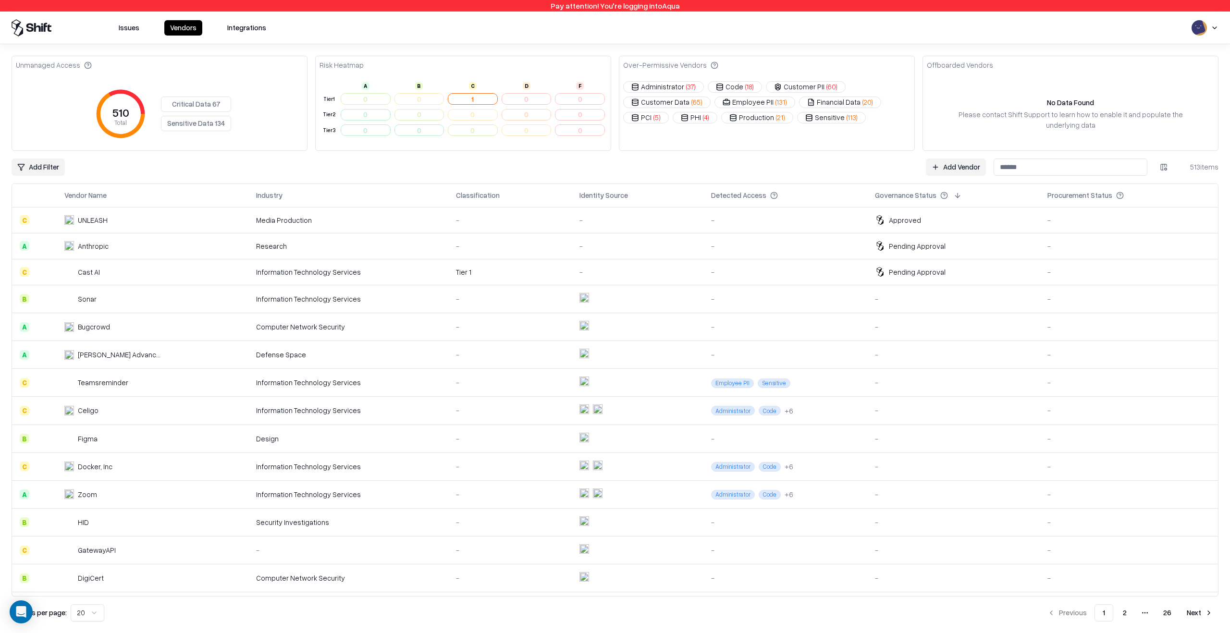
click at [399, 252] on td "Research" at bounding box center [348, 246] width 200 height 26
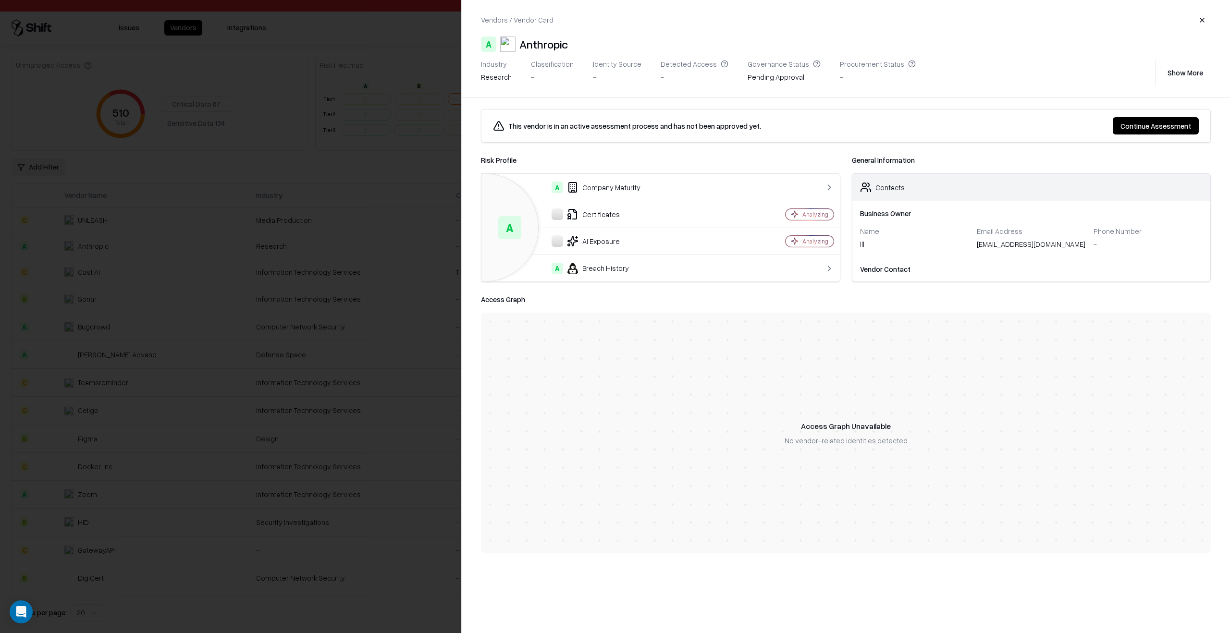
click at [374, 215] on div at bounding box center [615, 316] width 1230 height 633
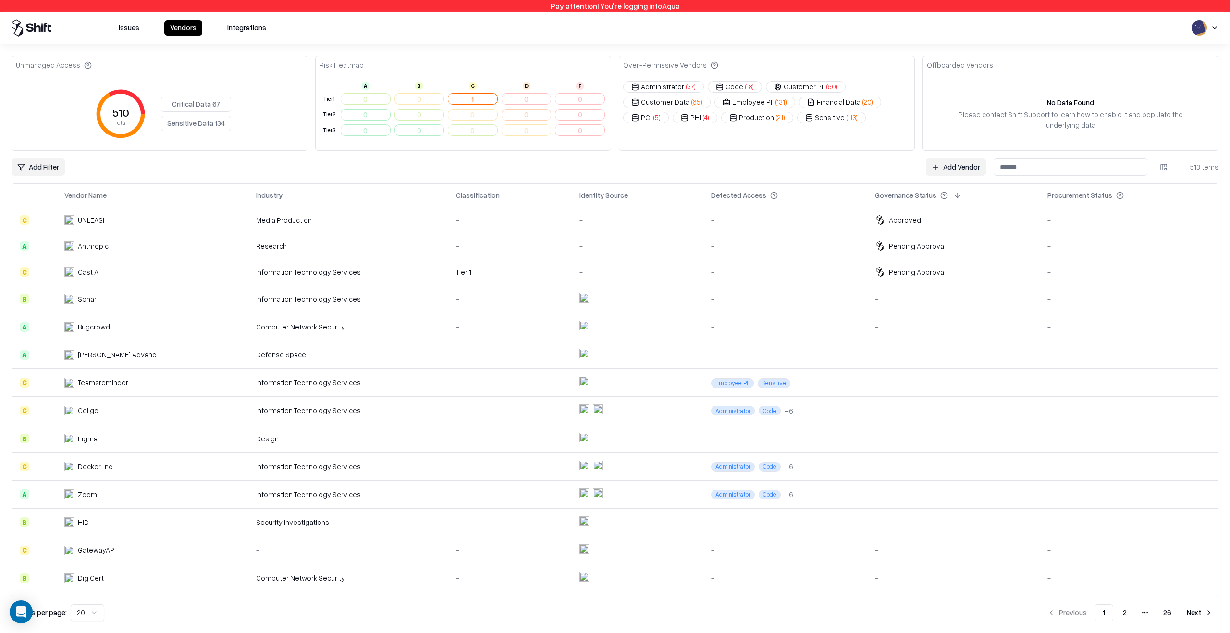
click at [374, 217] on div "Media Production" at bounding box center [348, 220] width 184 height 10
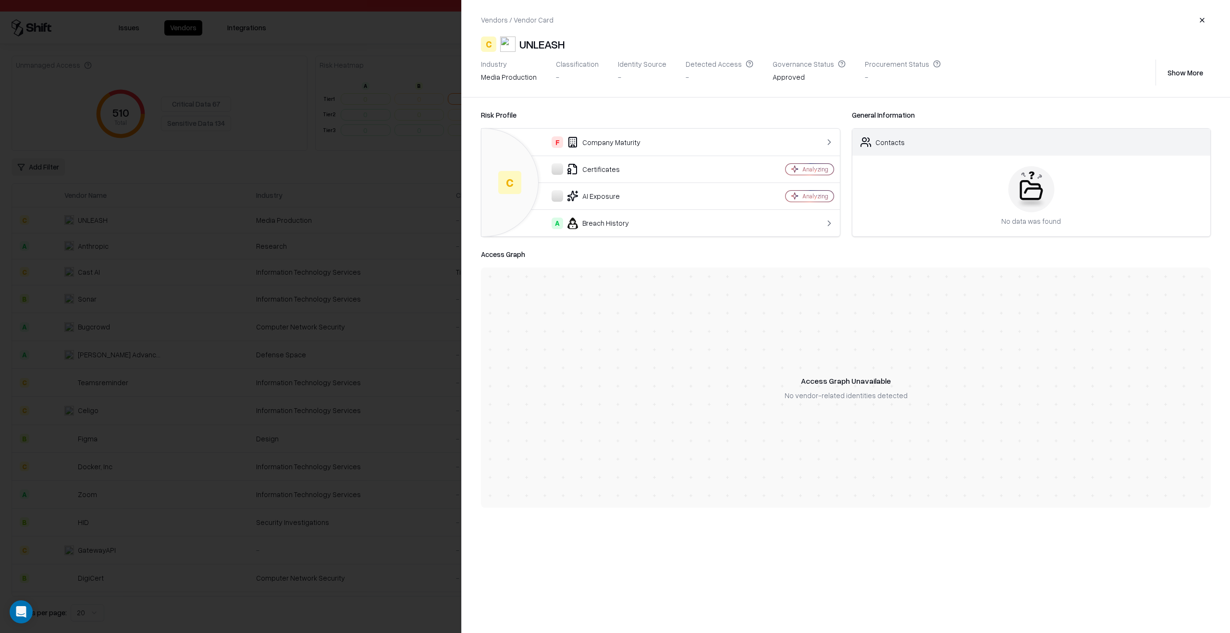
click at [345, 225] on div at bounding box center [615, 316] width 1230 height 633
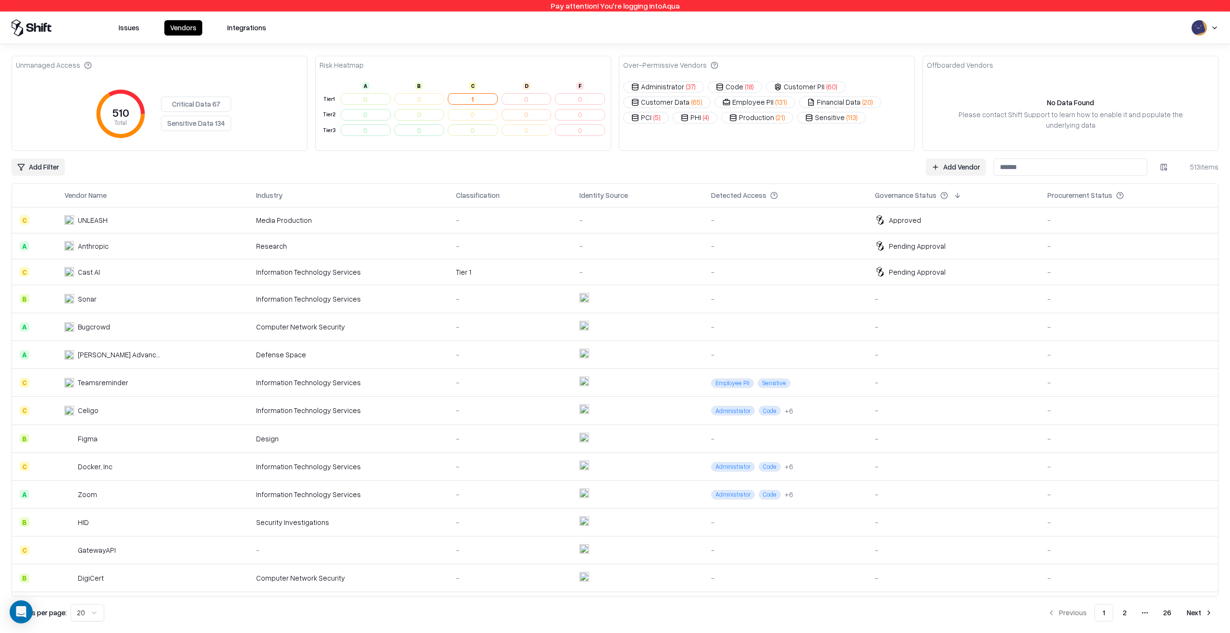
click at [363, 252] on td "Research" at bounding box center [348, 246] width 200 height 26
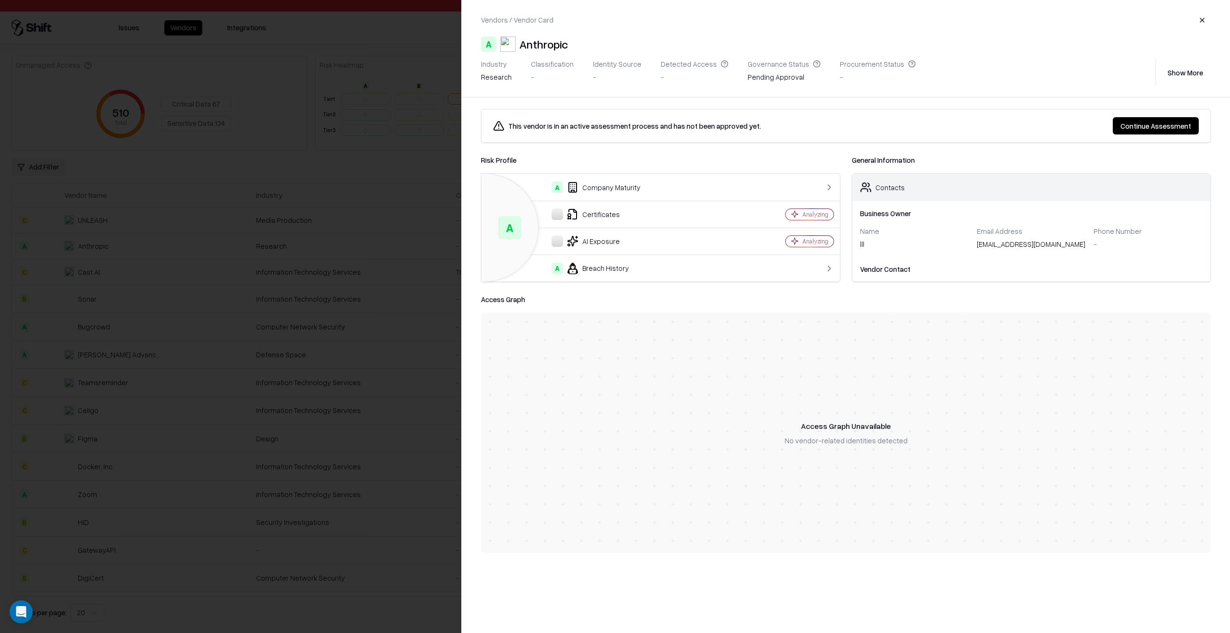
click at [363, 252] on div at bounding box center [615, 316] width 1230 height 633
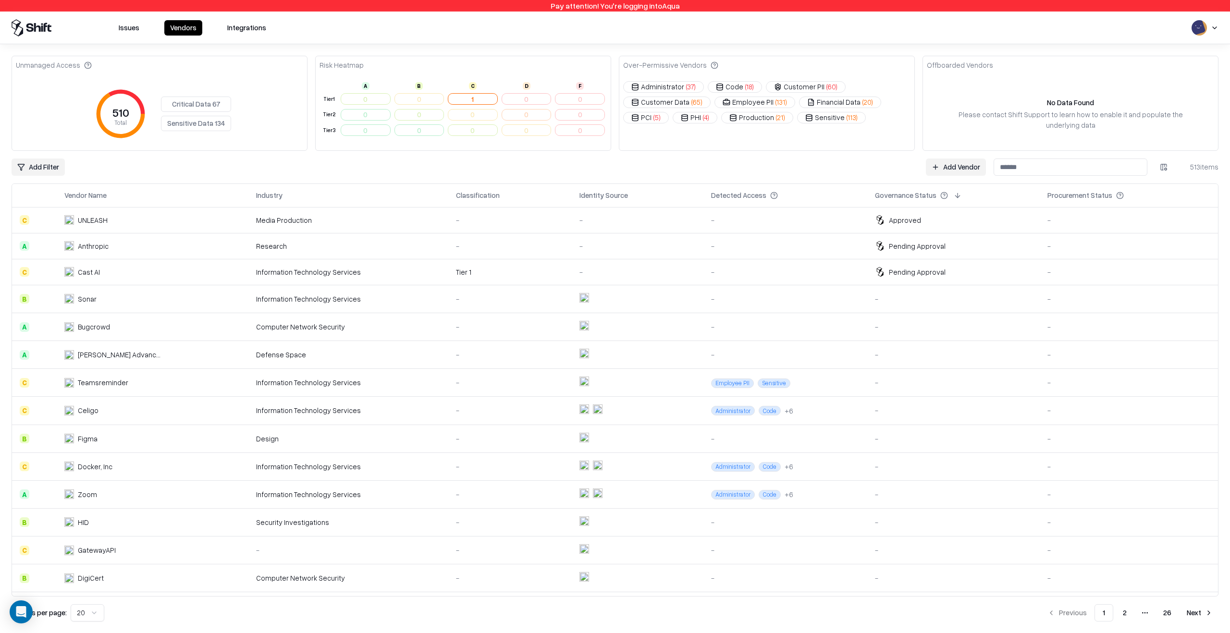
click at [579, 42] on div "Issues Vendors Integrations" at bounding box center [615, 28] width 1230 height 33
click at [141, 27] on button "Issues" at bounding box center [129, 27] width 32 height 15
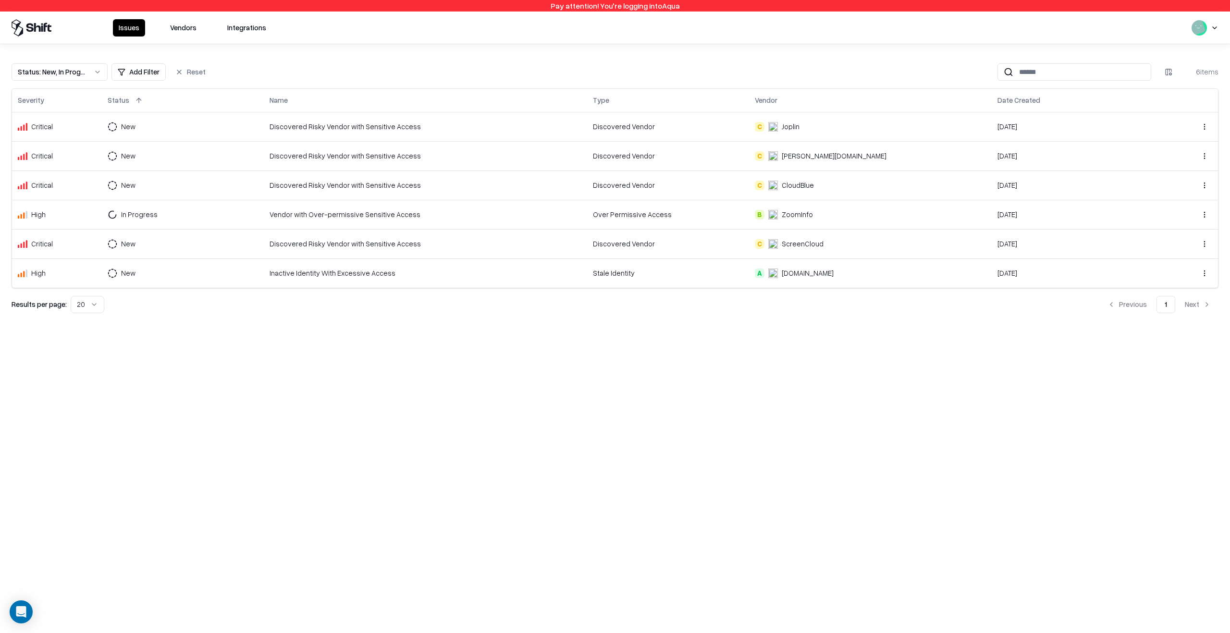
click at [183, 31] on button "Vendors" at bounding box center [183, 27] width 38 height 17
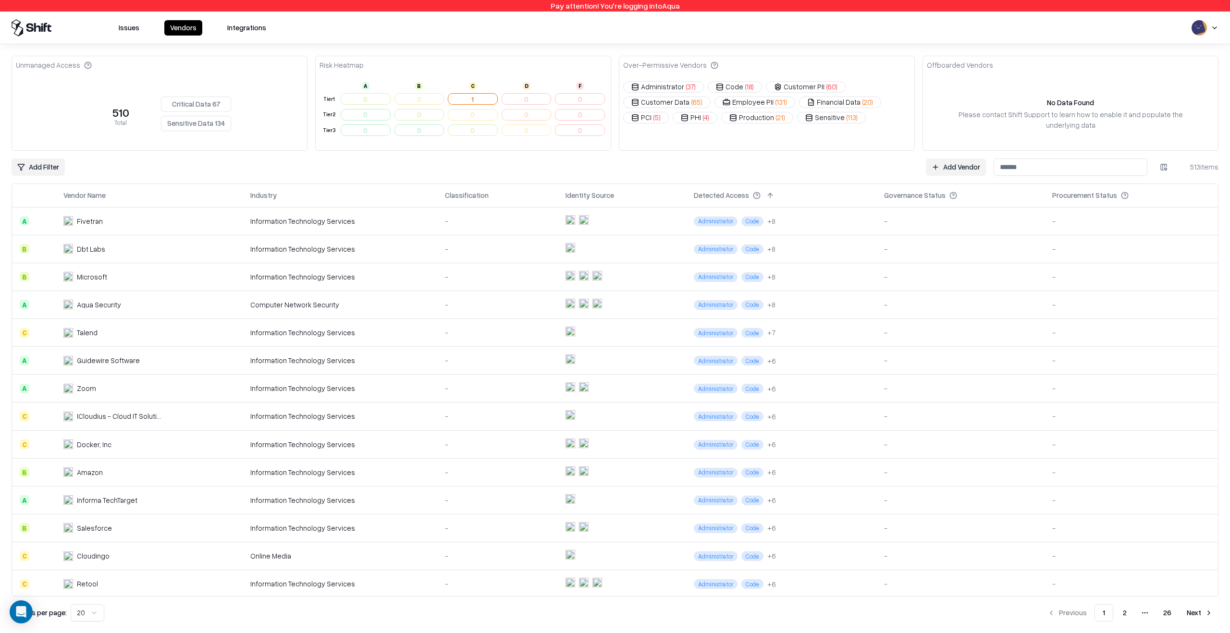
click at [290, 409] on td "Information Technology Services" at bounding box center [340, 417] width 195 height 28
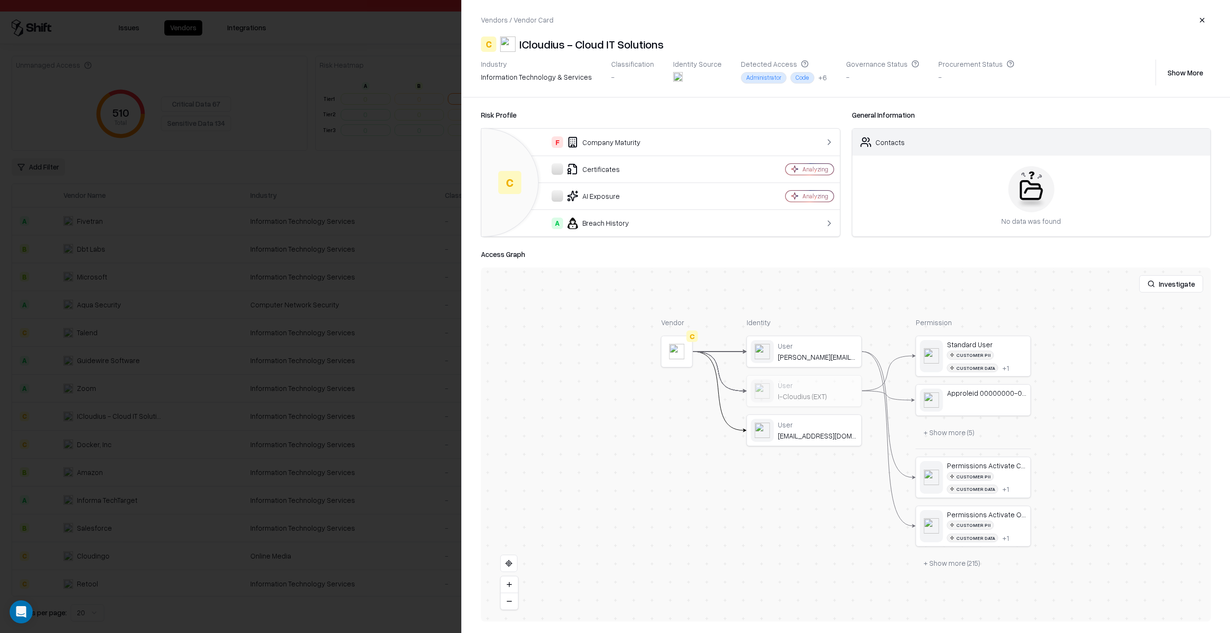
click at [0, 0] on div at bounding box center [0, 0] width 0 height 0
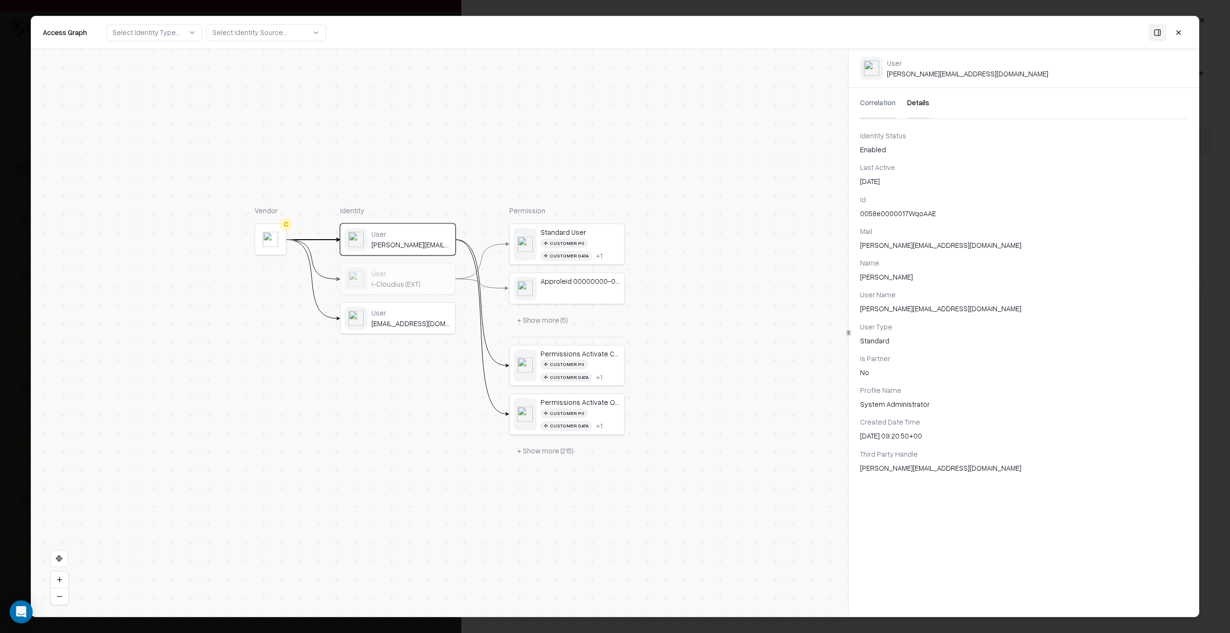
click at [915, 105] on button "Details" at bounding box center [918, 103] width 22 height 31
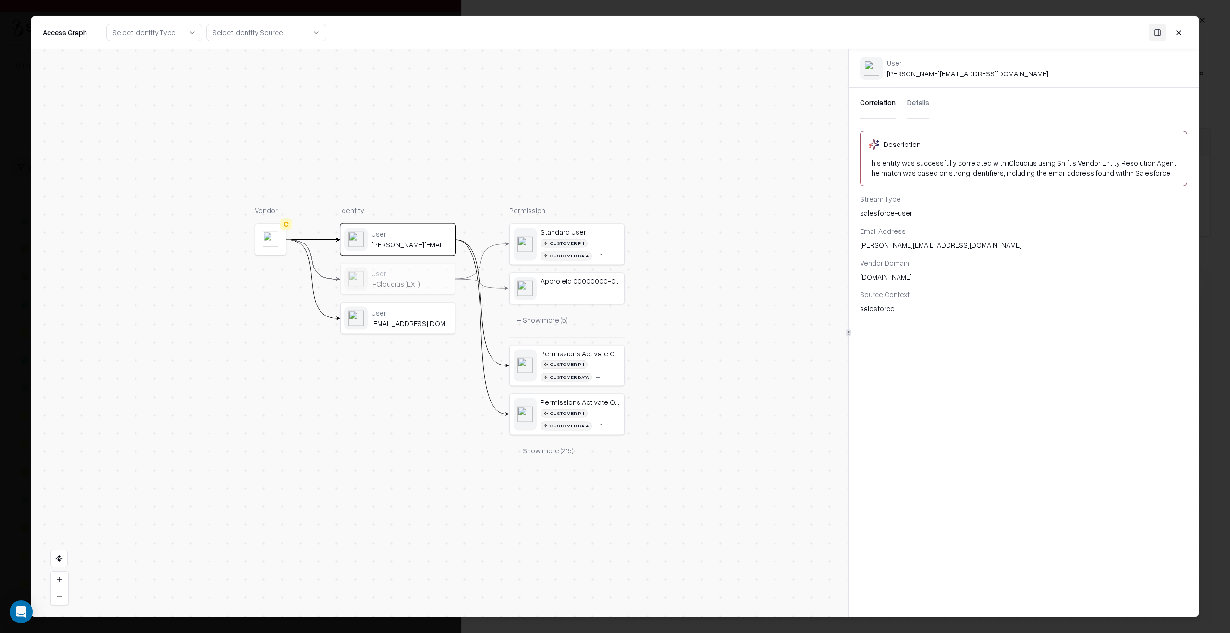
click at [876, 103] on button "Correlation" at bounding box center [878, 103] width 36 height 31
click at [376, 273] on div "User" at bounding box center [411, 273] width 80 height 9
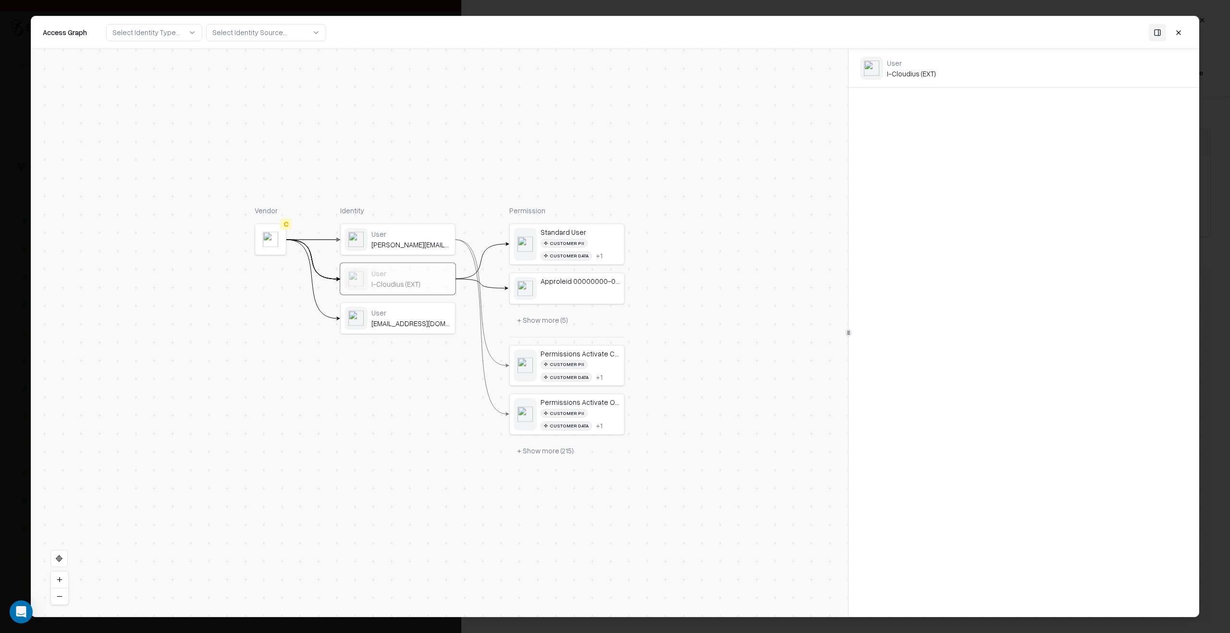
click at [406, 316] on div "User" at bounding box center [411, 312] width 80 height 9
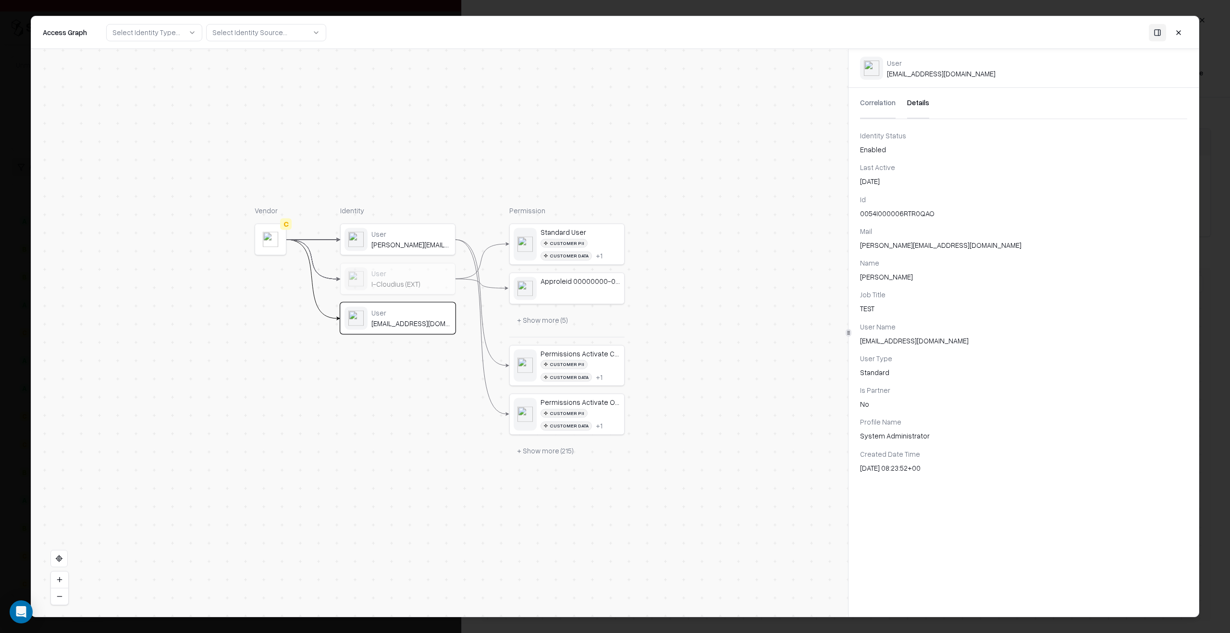
click at [911, 104] on button "Details" at bounding box center [918, 103] width 22 height 31
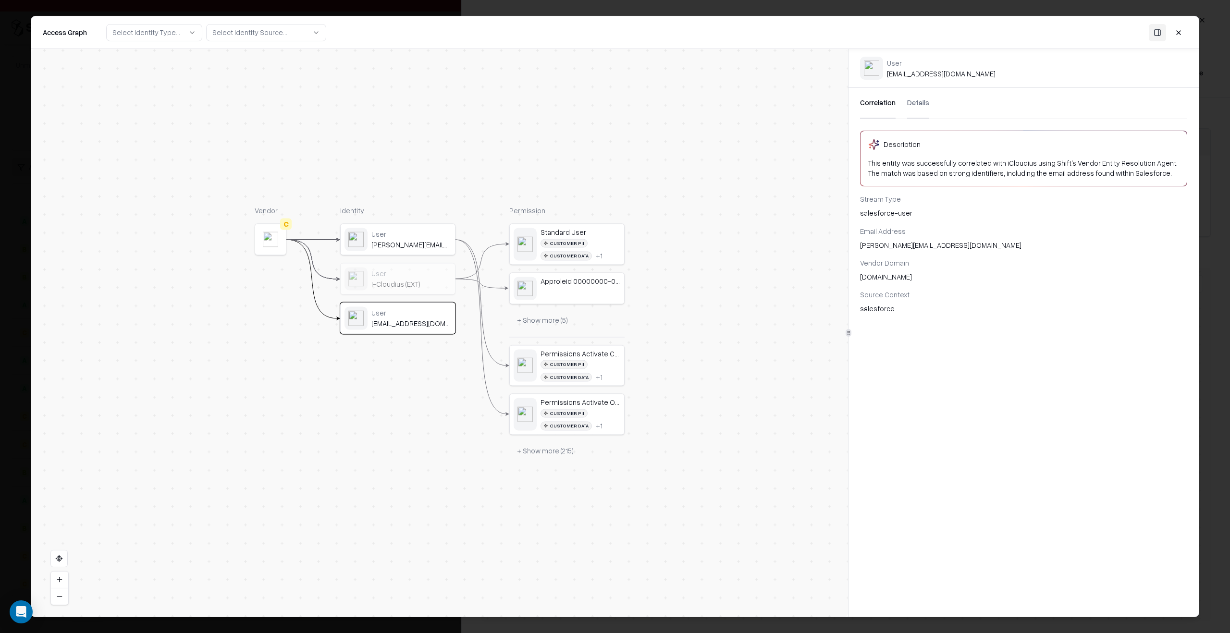
click at [881, 105] on button "Correlation" at bounding box center [878, 103] width 36 height 31
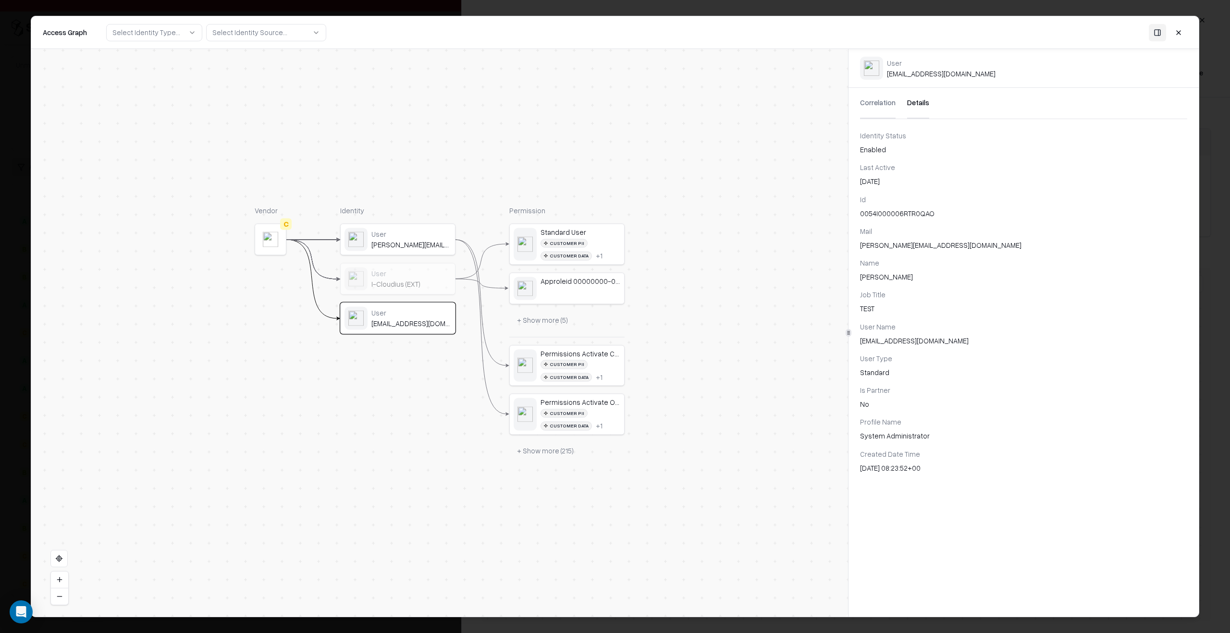
click at [910, 102] on button "Details" at bounding box center [918, 103] width 22 height 31
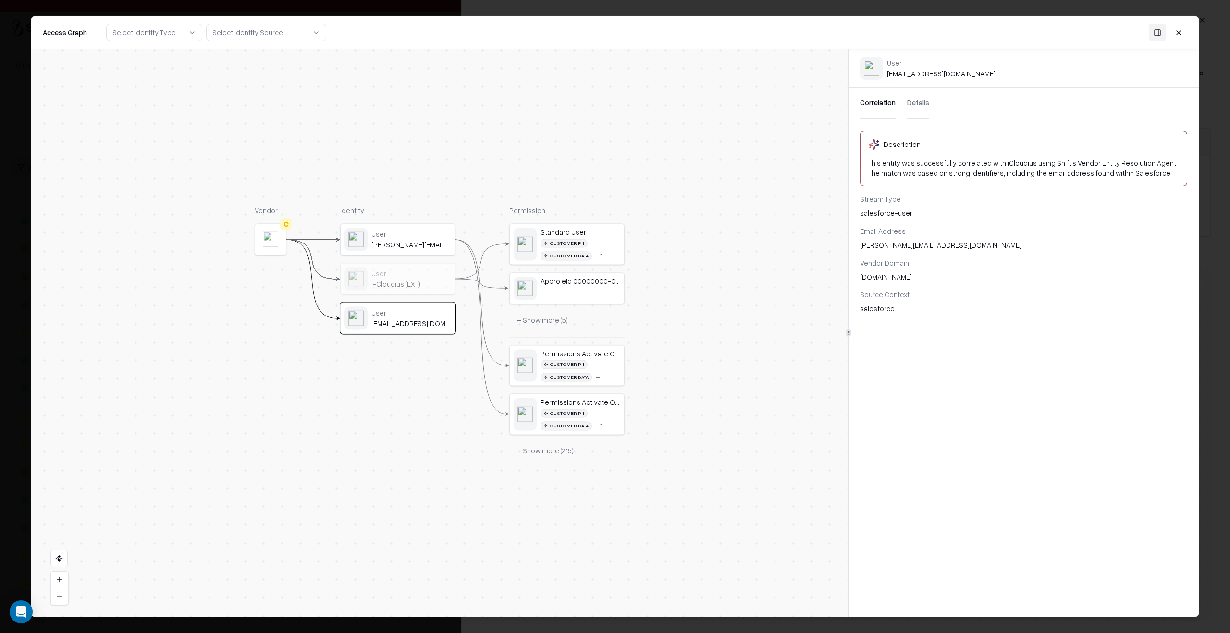
click at [878, 103] on button "Correlation" at bounding box center [878, 103] width 36 height 31
click at [909, 105] on button "Details" at bounding box center [918, 103] width 22 height 31
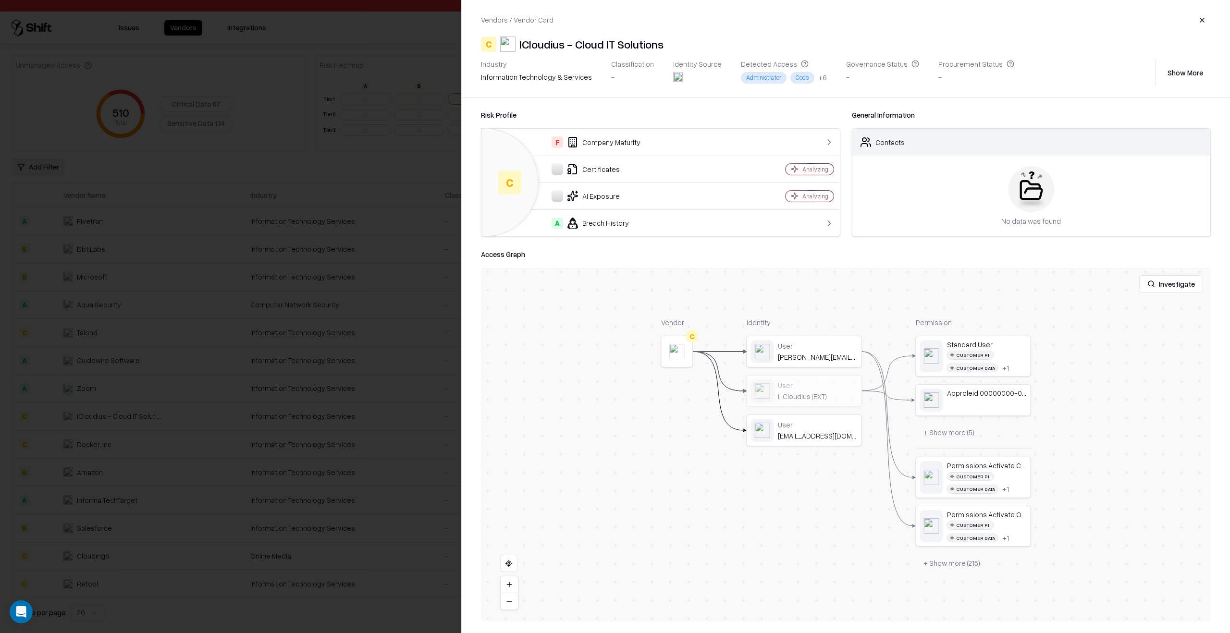
click at [401, 359] on div at bounding box center [615, 316] width 1230 height 633
